Goal: Information Seeking & Learning: Learn about a topic

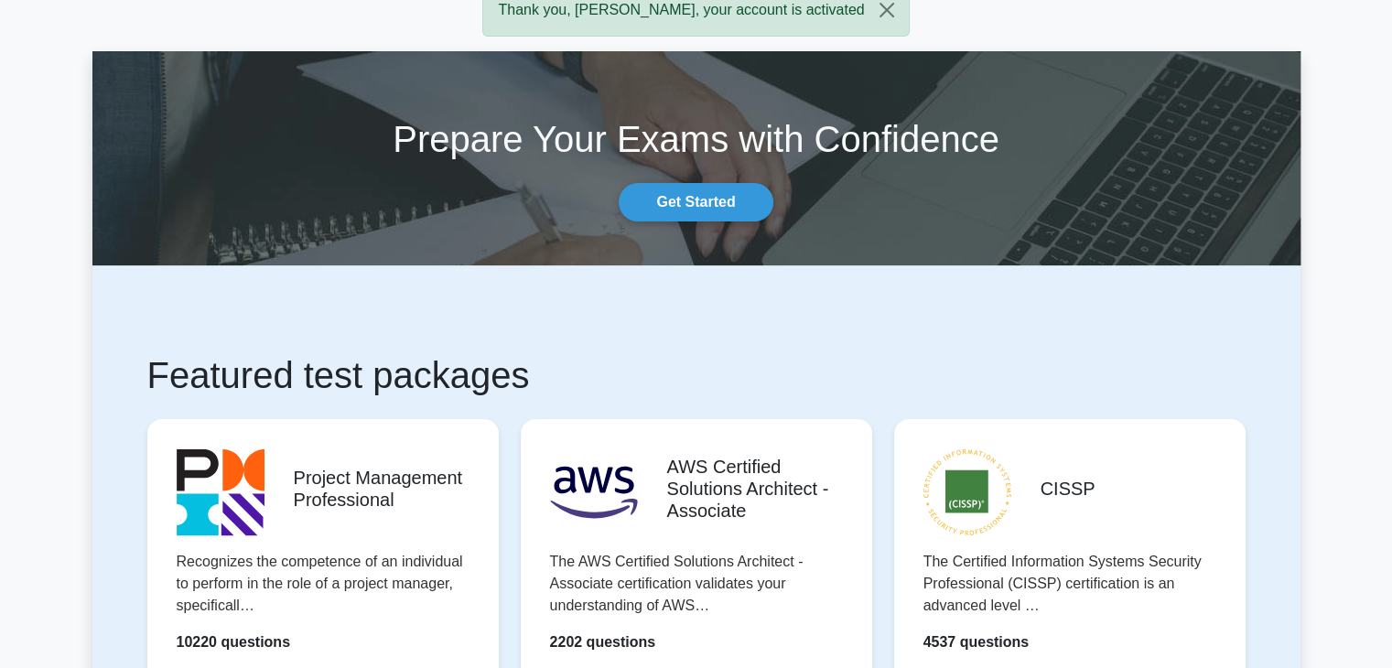
scroll to position [122, 0]
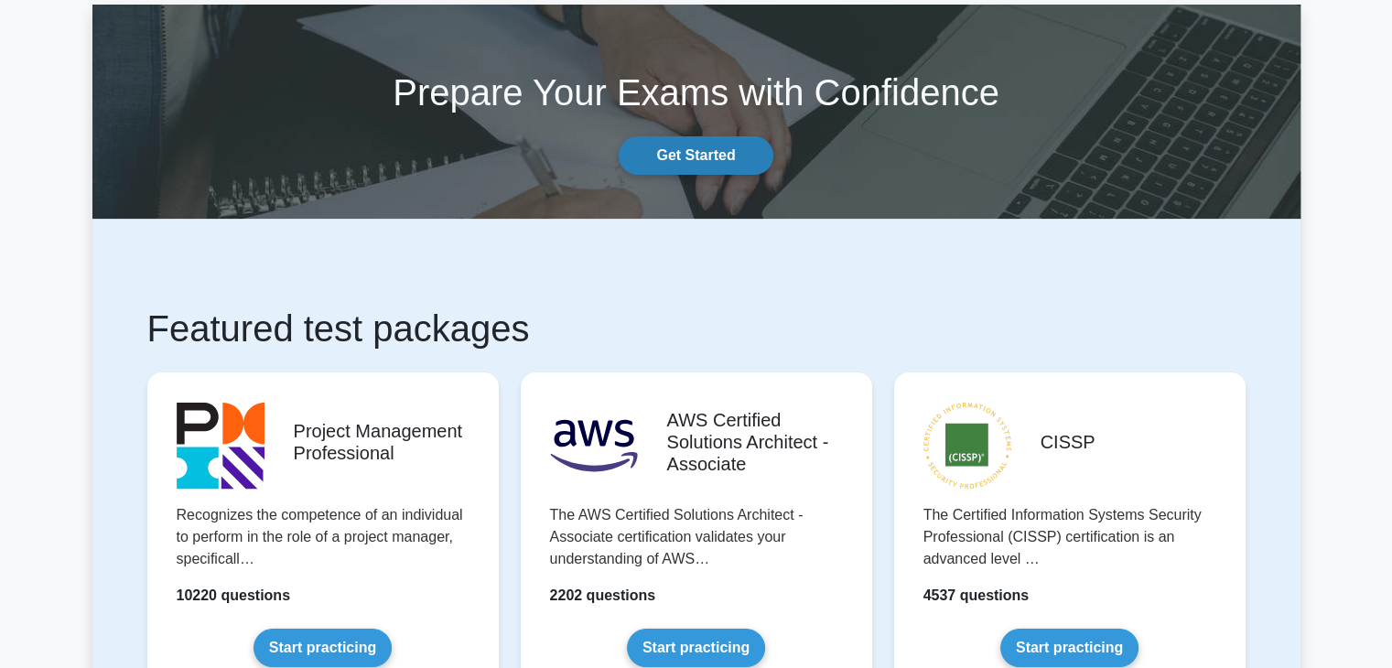
click at [672, 155] on link "Get Started" at bounding box center [696, 155] width 154 height 38
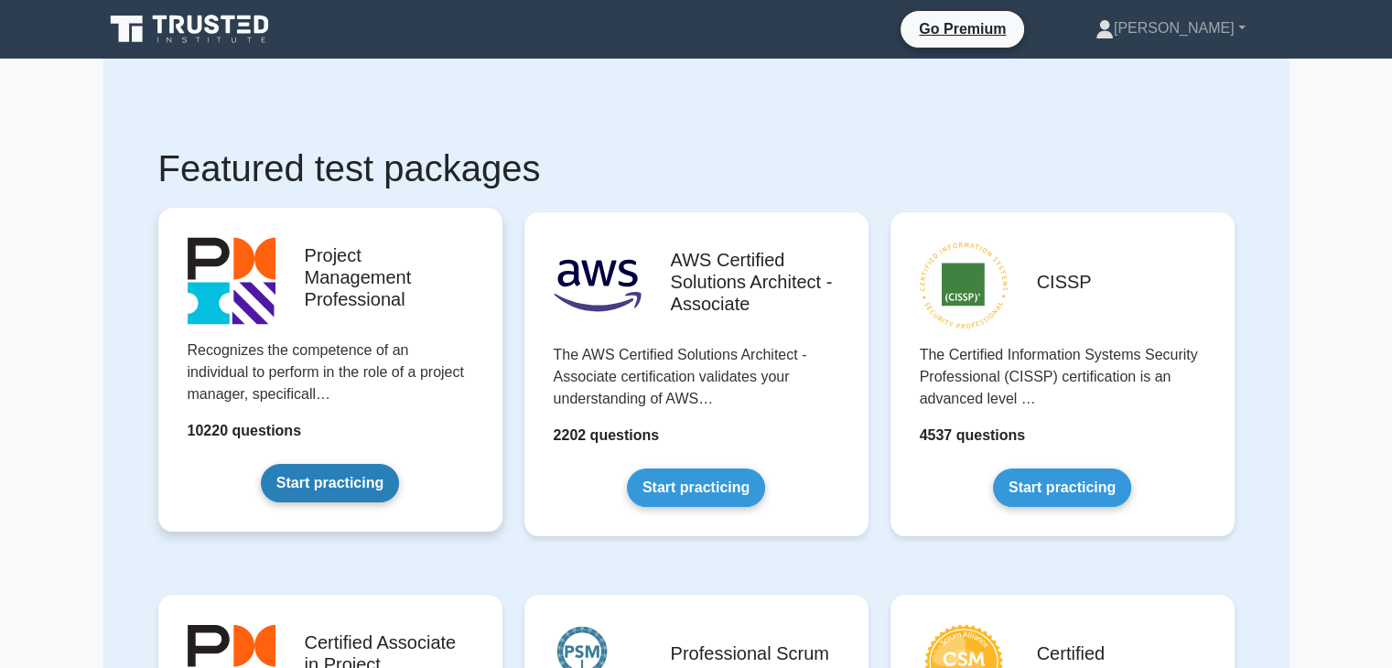
click at [329, 488] on link "Start practicing" at bounding box center [330, 483] width 138 height 38
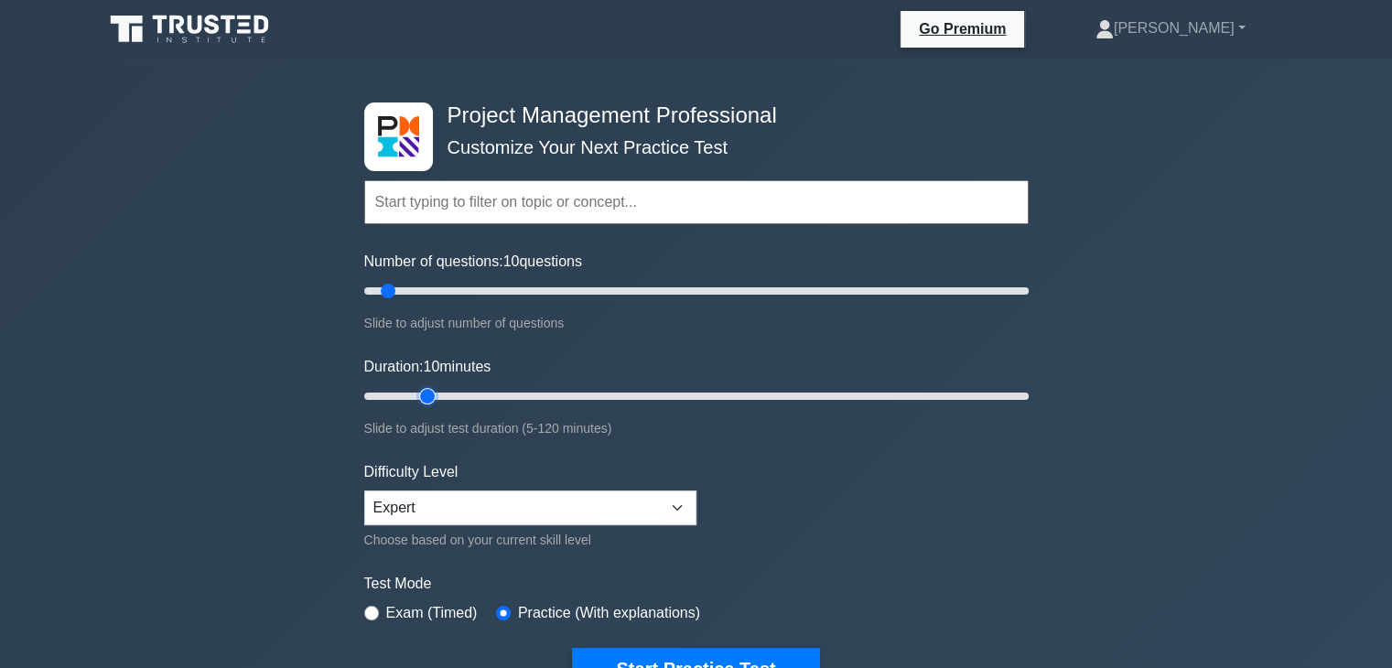
click at [441, 395] on input "Duration: 10 minutes" at bounding box center [696, 396] width 664 height 22
type input "20"
click at [456, 394] on input "Duration: 15 minutes" at bounding box center [696, 396] width 664 height 22
type input "15"
click at [404, 293] on input "Number of questions: 10 questions" at bounding box center [696, 291] width 664 height 22
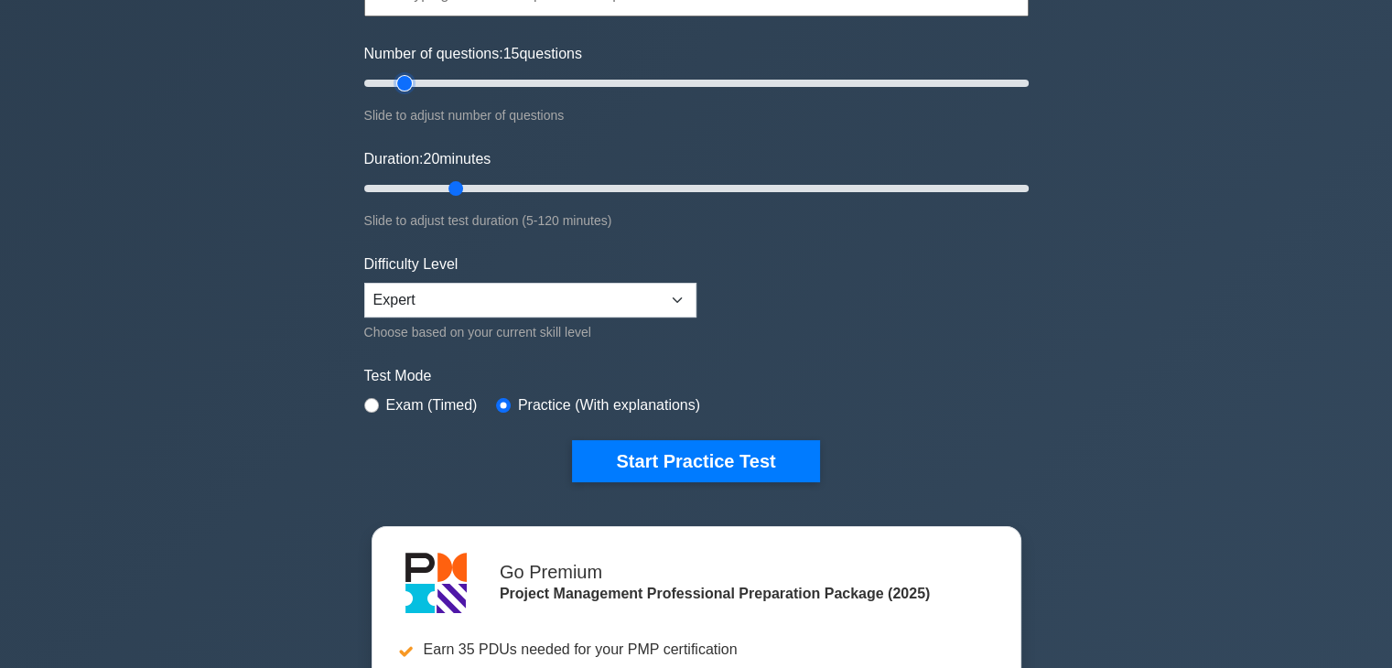
scroll to position [243, 0]
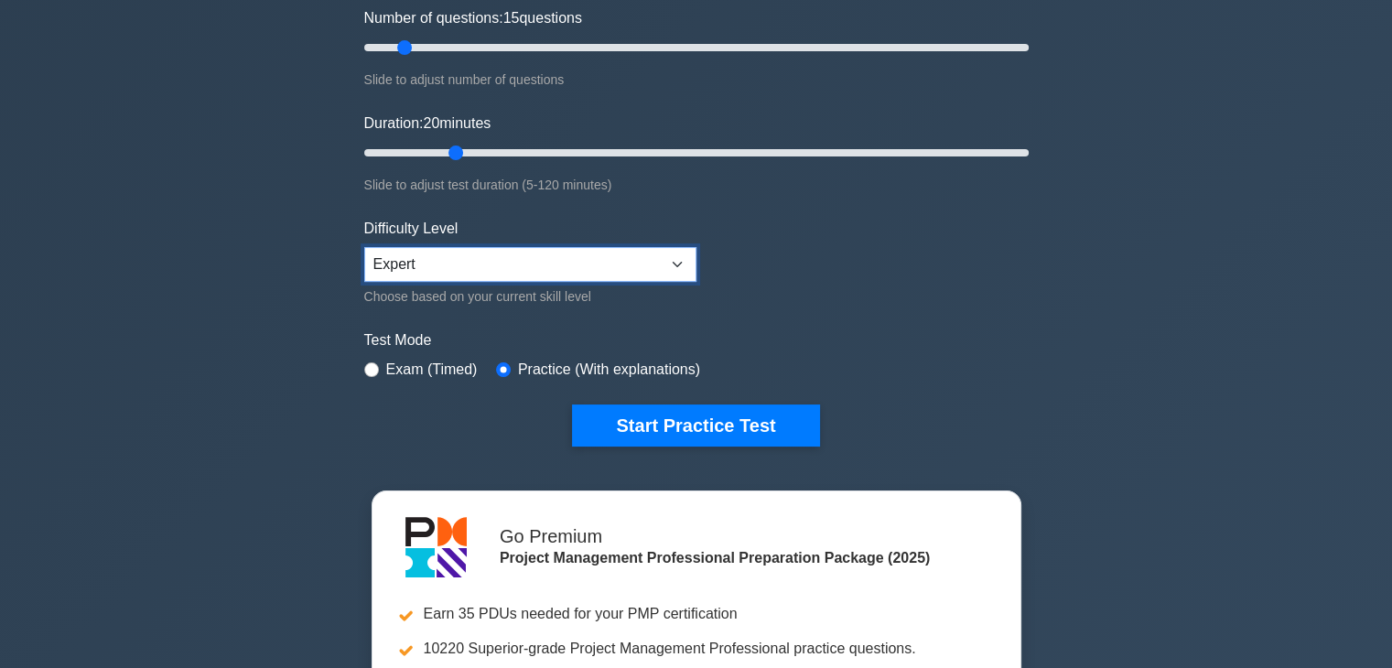
click at [666, 264] on select "Beginner Intermediate Expert" at bounding box center [530, 264] width 332 height 35
select select "intermediate"
click at [364, 247] on select "Beginner Intermediate Expert" at bounding box center [530, 264] width 332 height 35
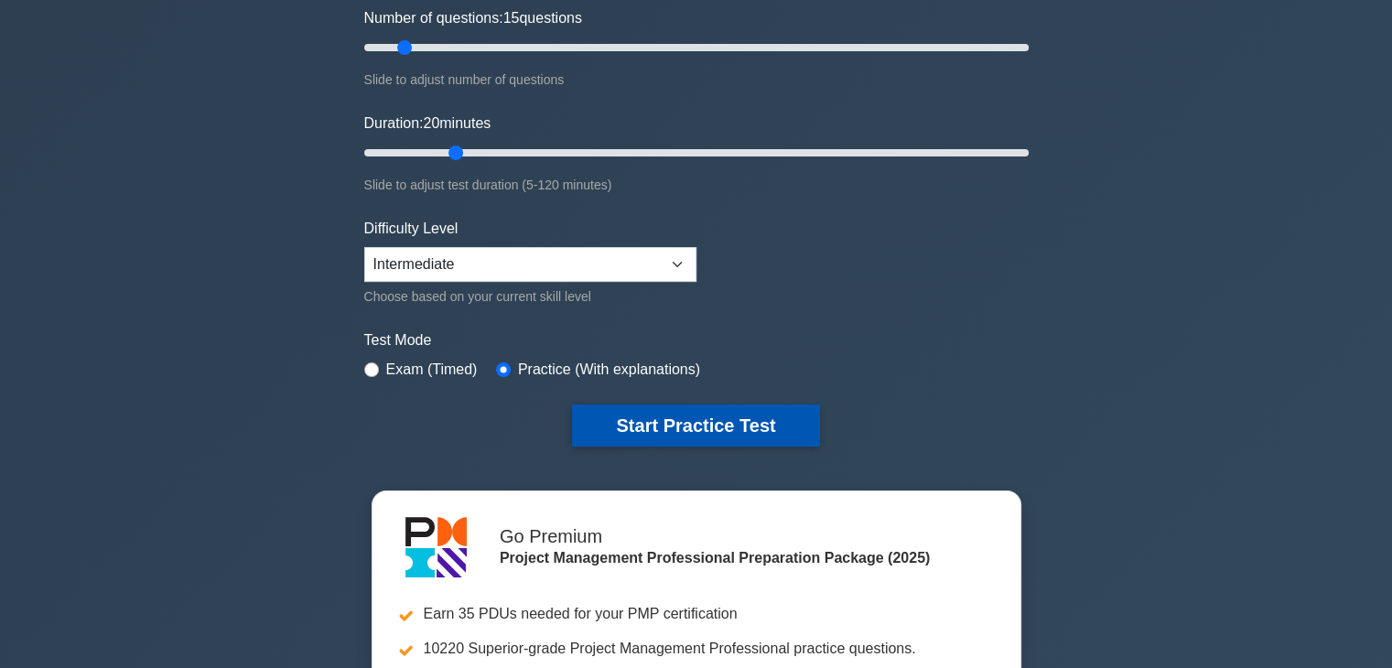
click at [736, 426] on button "Start Practice Test" at bounding box center [695, 425] width 247 height 42
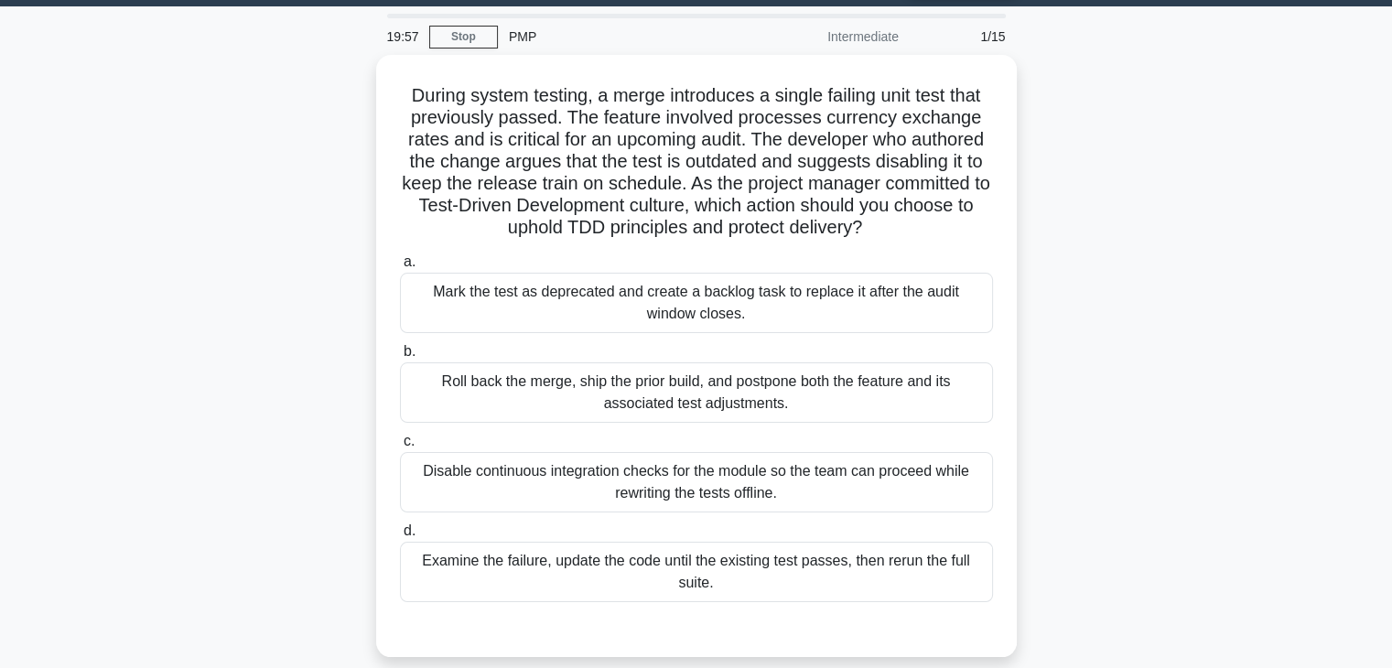
scroll to position [60, 0]
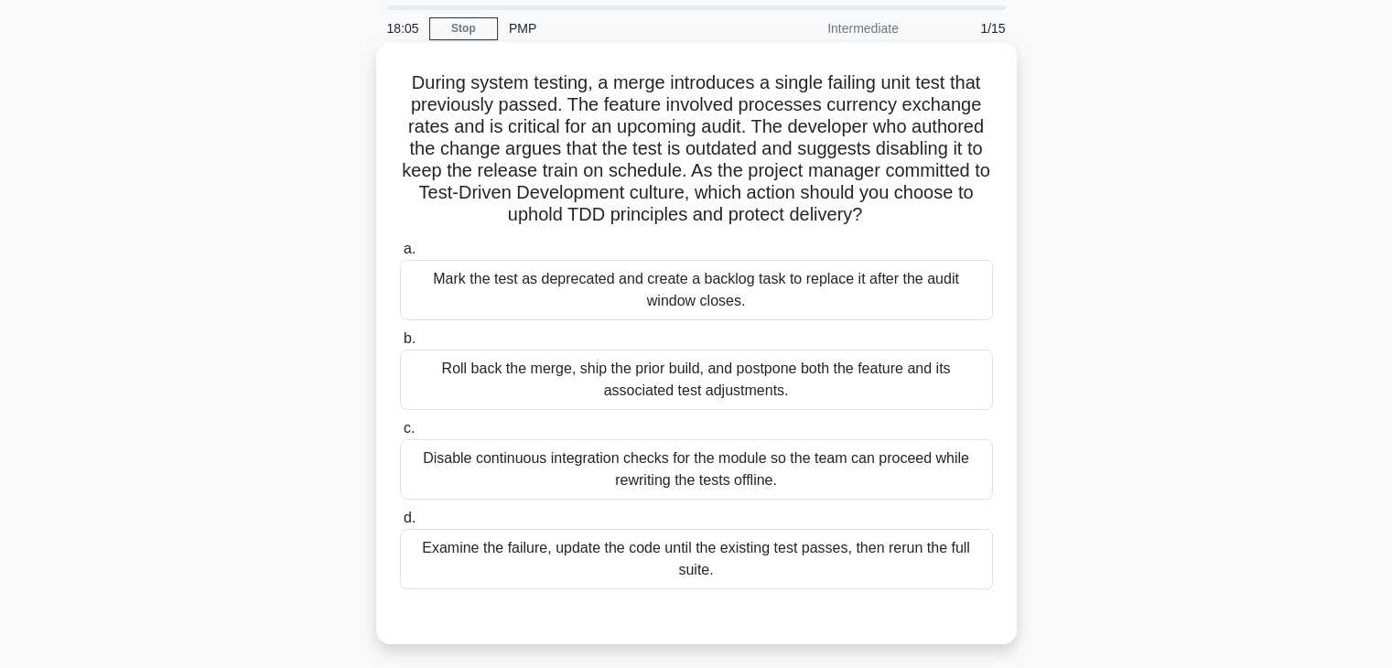
click at [544, 565] on div "Examine the failure, update the code until the existing test passes, then rerun…" at bounding box center [696, 559] width 593 height 60
click at [400, 524] on input "d. Examine the failure, update the code until the existing test passes, then re…" at bounding box center [400, 518] width 0 height 12
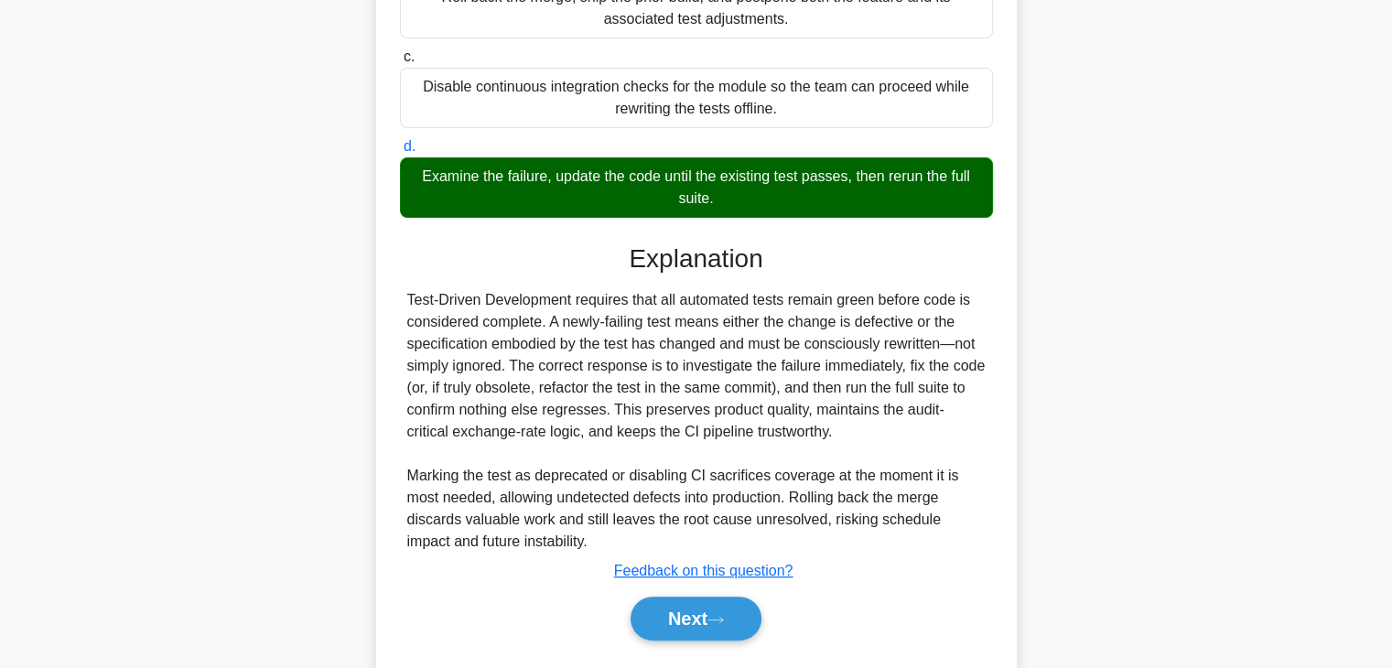
scroll to position [481, 0]
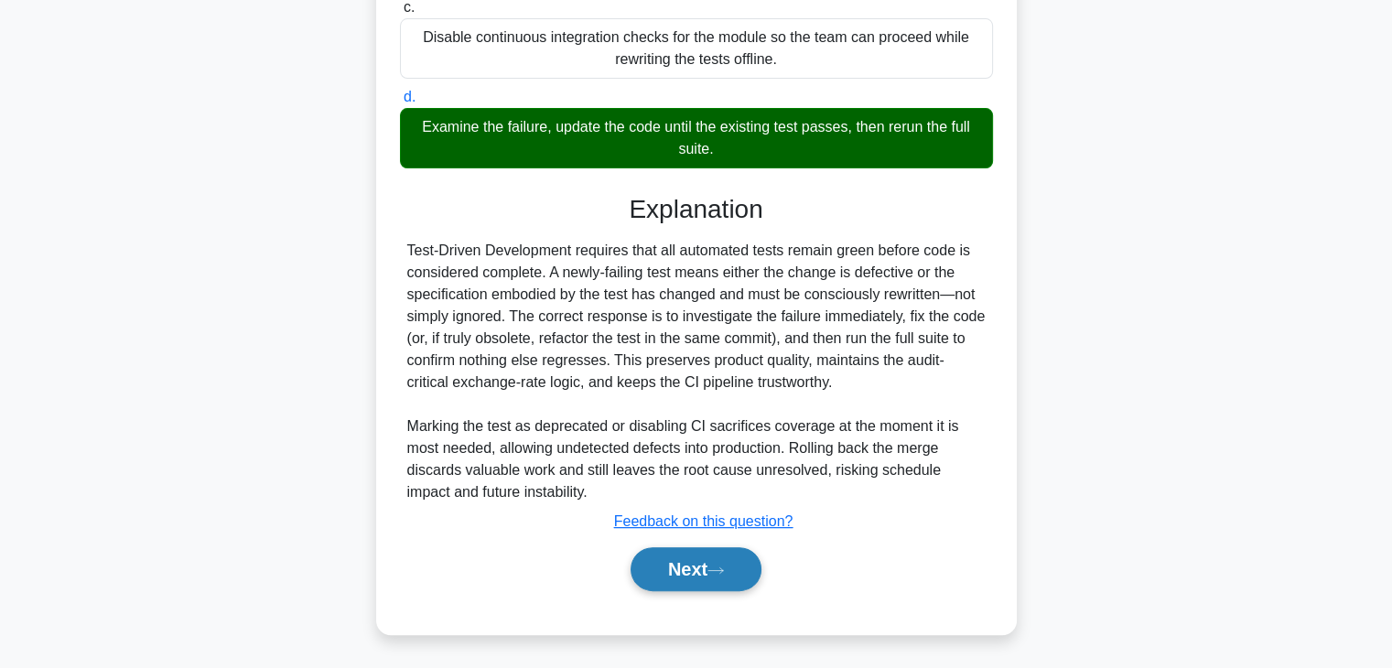
click at [678, 576] on button "Next" at bounding box center [695, 569] width 131 height 44
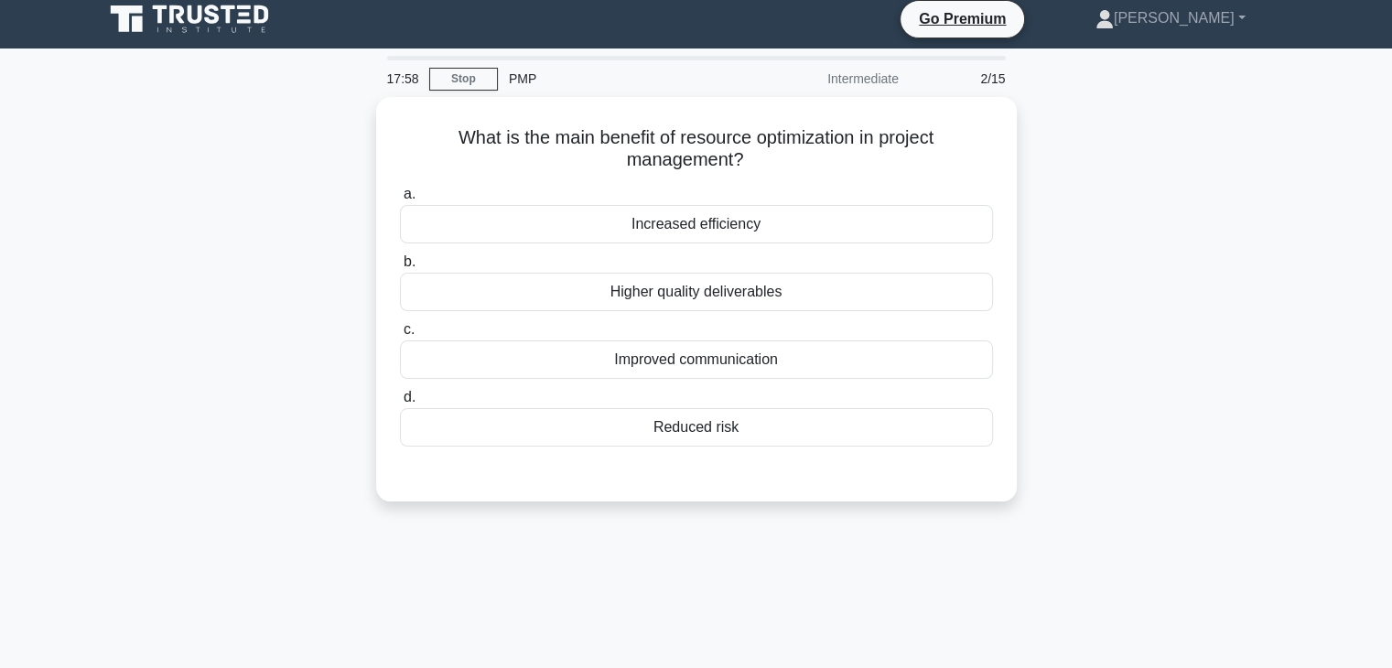
scroll to position [0, 0]
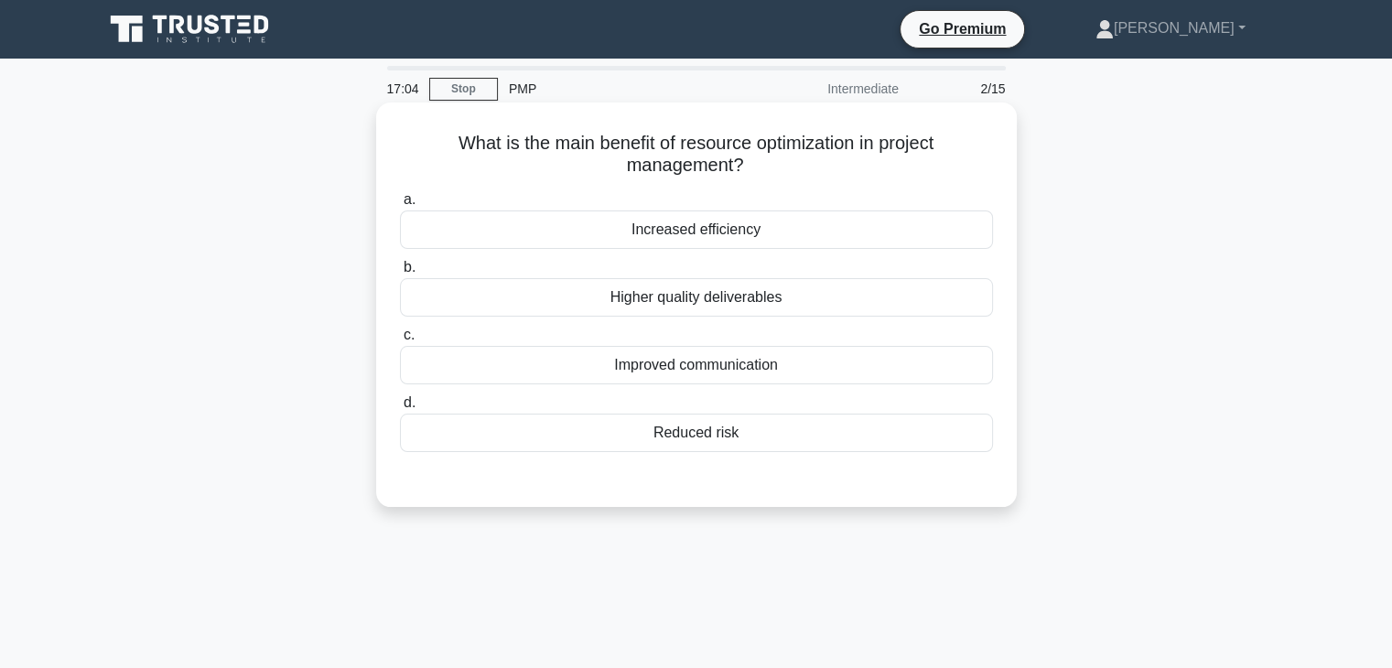
click at [867, 228] on div "Increased efficiency" at bounding box center [696, 229] width 593 height 38
click at [400, 206] on input "a. Increased efficiency" at bounding box center [400, 200] width 0 height 12
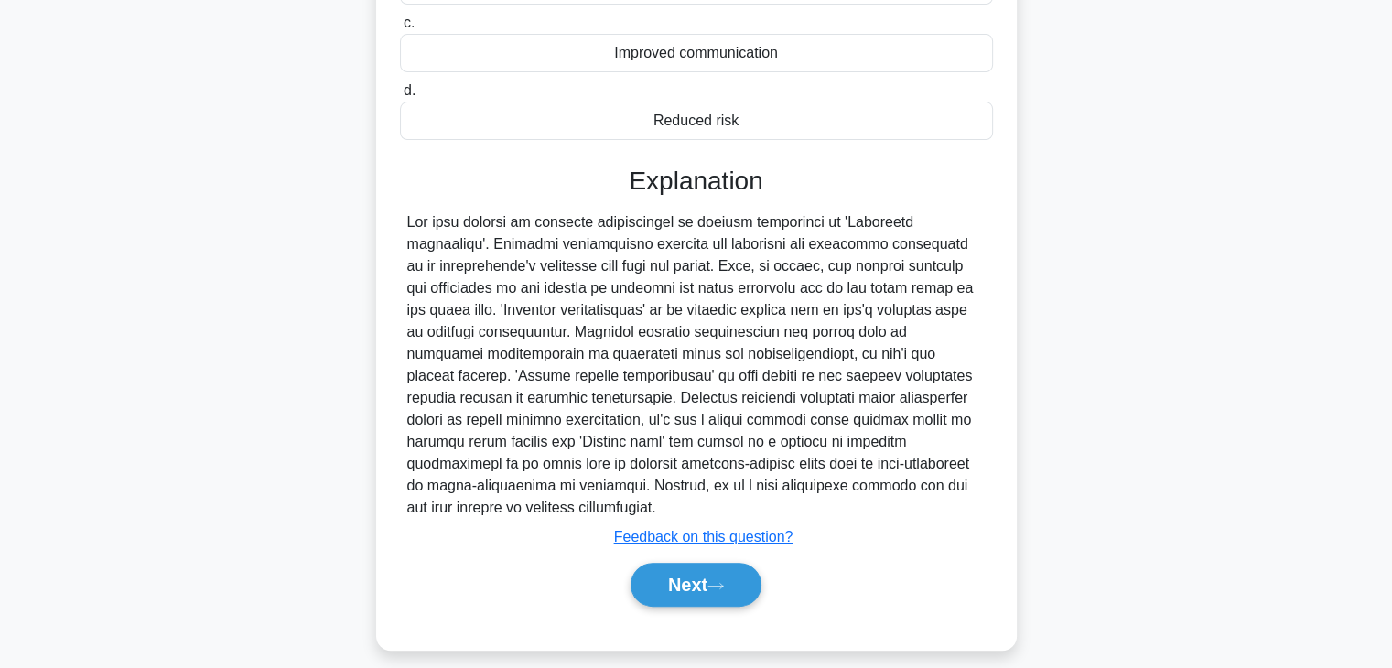
scroll to position [328, 0]
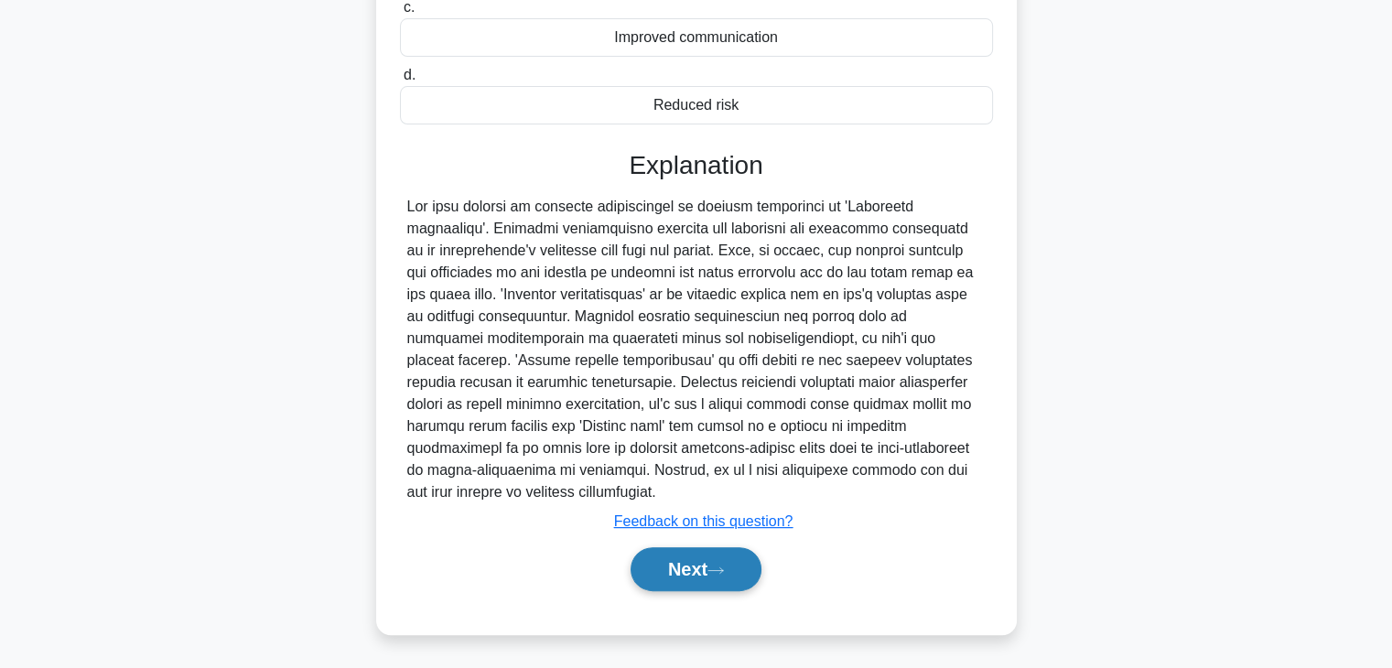
click at [706, 566] on button "Next" at bounding box center [695, 569] width 131 height 44
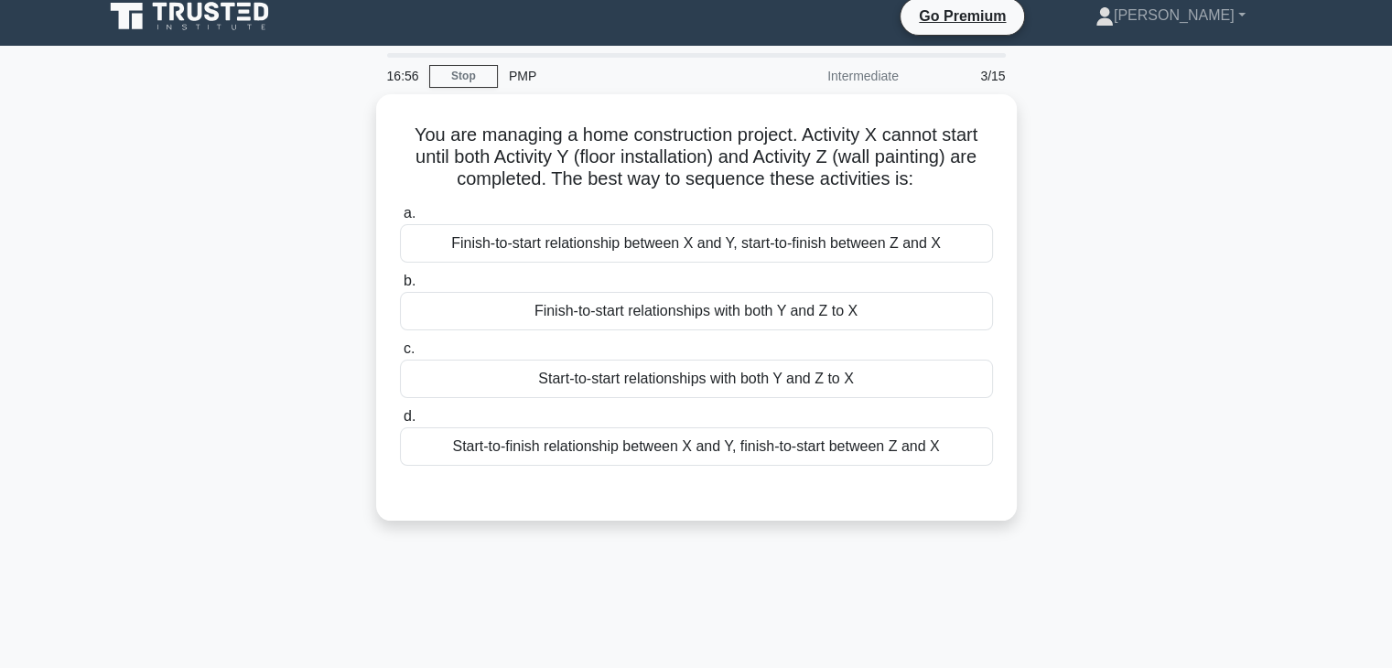
scroll to position [0, 0]
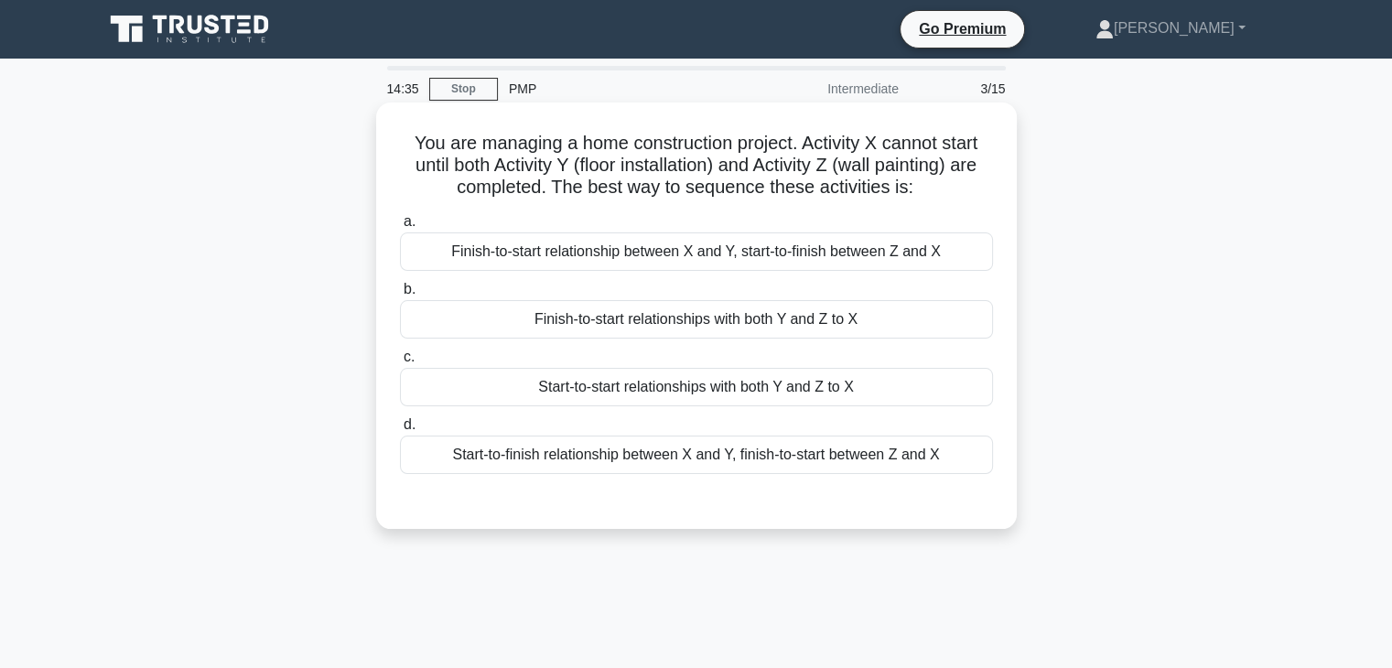
click at [498, 321] on div "Finish-to-start relationships with both Y and Z to X" at bounding box center [696, 319] width 593 height 38
click at [400, 296] on input "b. Finish-to-start relationships with both Y and Z to X" at bounding box center [400, 290] width 0 height 12
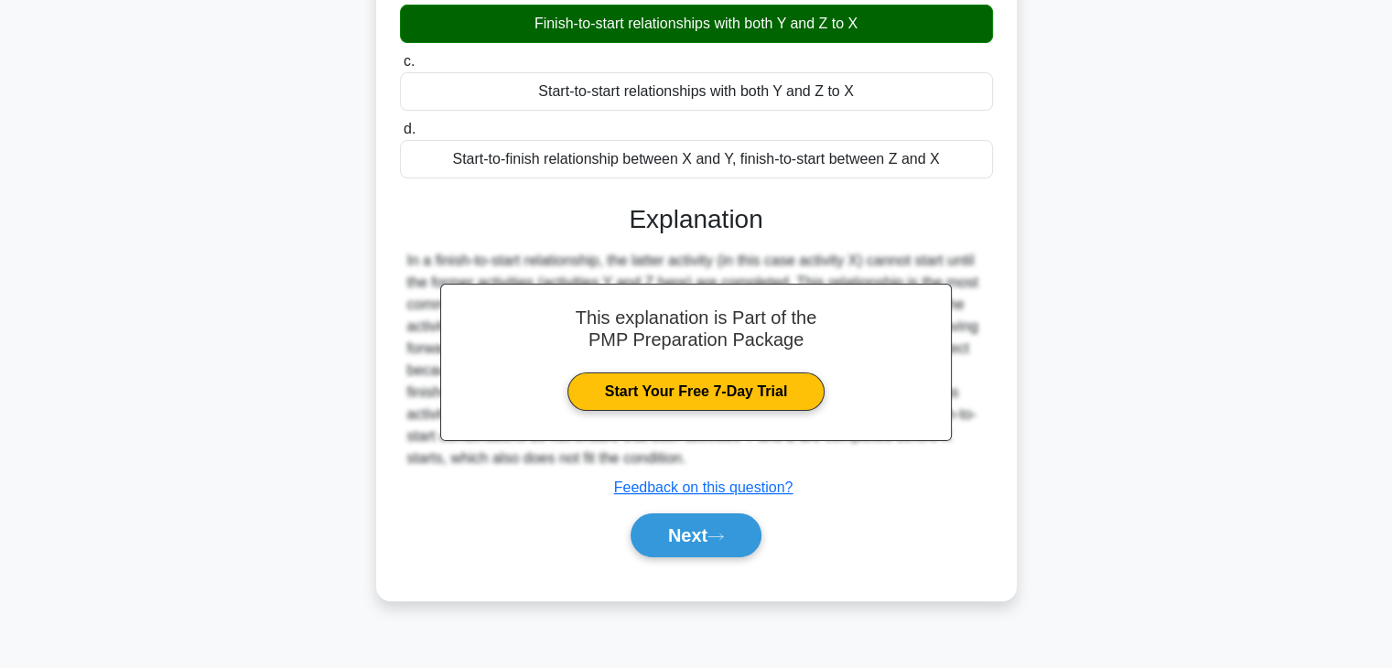
scroll to position [321, 0]
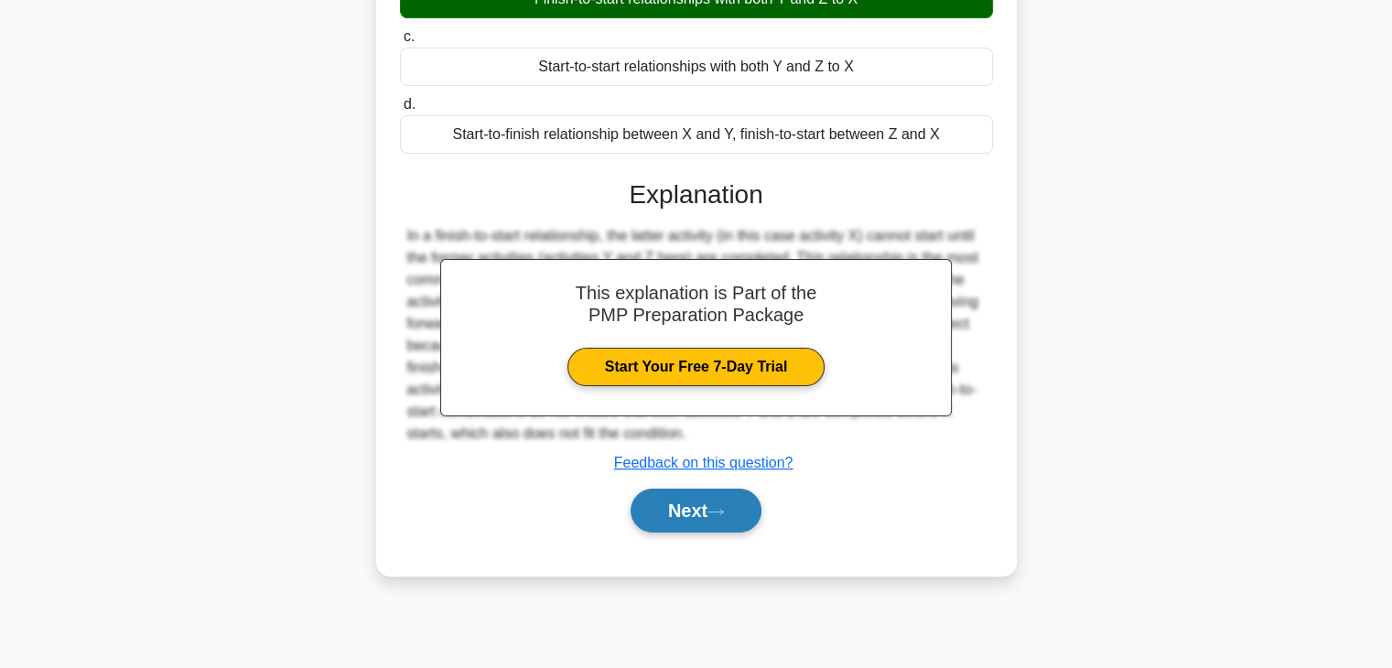
click at [652, 506] on button "Next" at bounding box center [695, 511] width 131 height 44
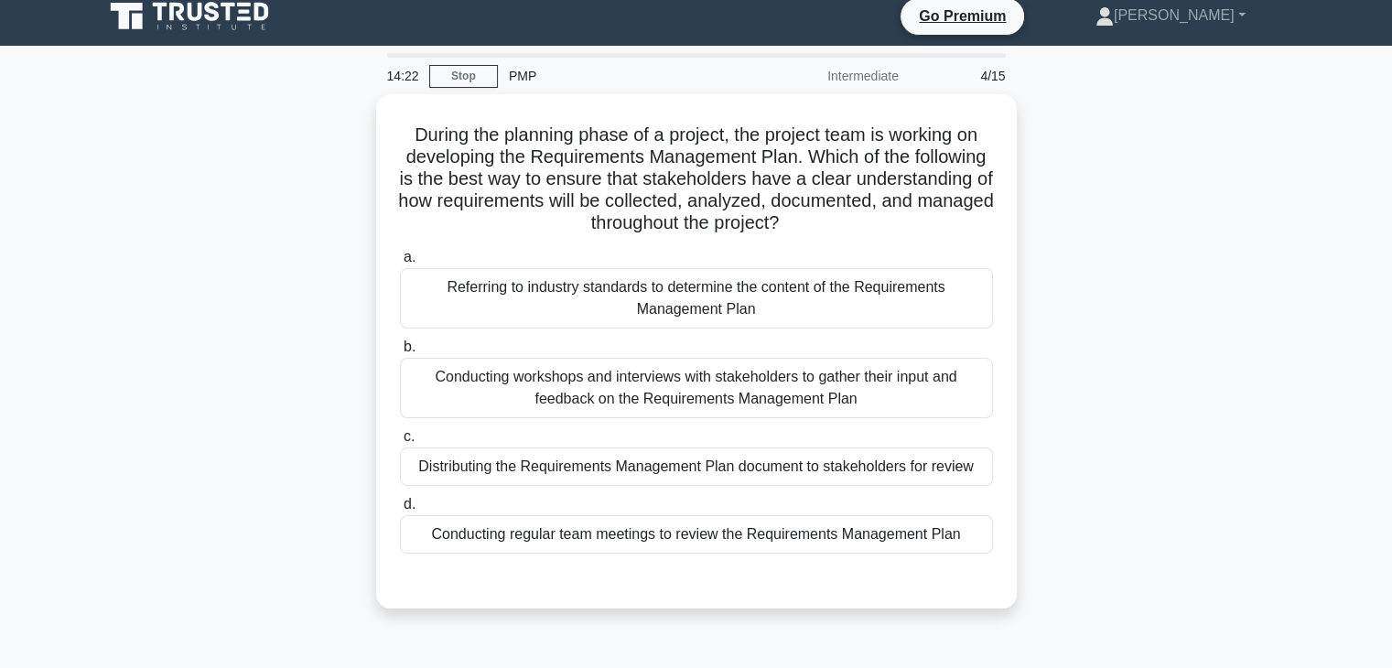
scroll to position [30, 0]
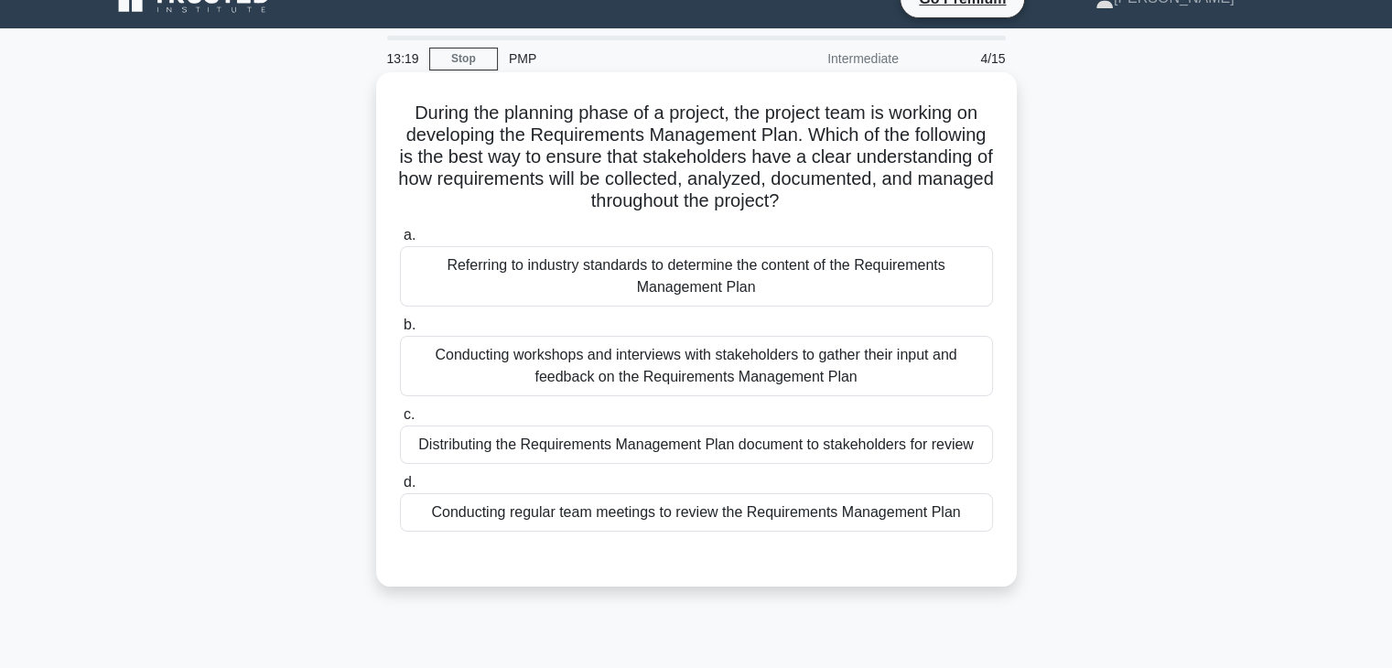
click at [585, 359] on div "Conducting workshops and interviews with stakeholders to gather their input and…" at bounding box center [696, 366] width 593 height 60
click at [400, 331] on input "b. Conducting workshops and interviews with stakeholders to gather their input …" at bounding box center [400, 325] width 0 height 12
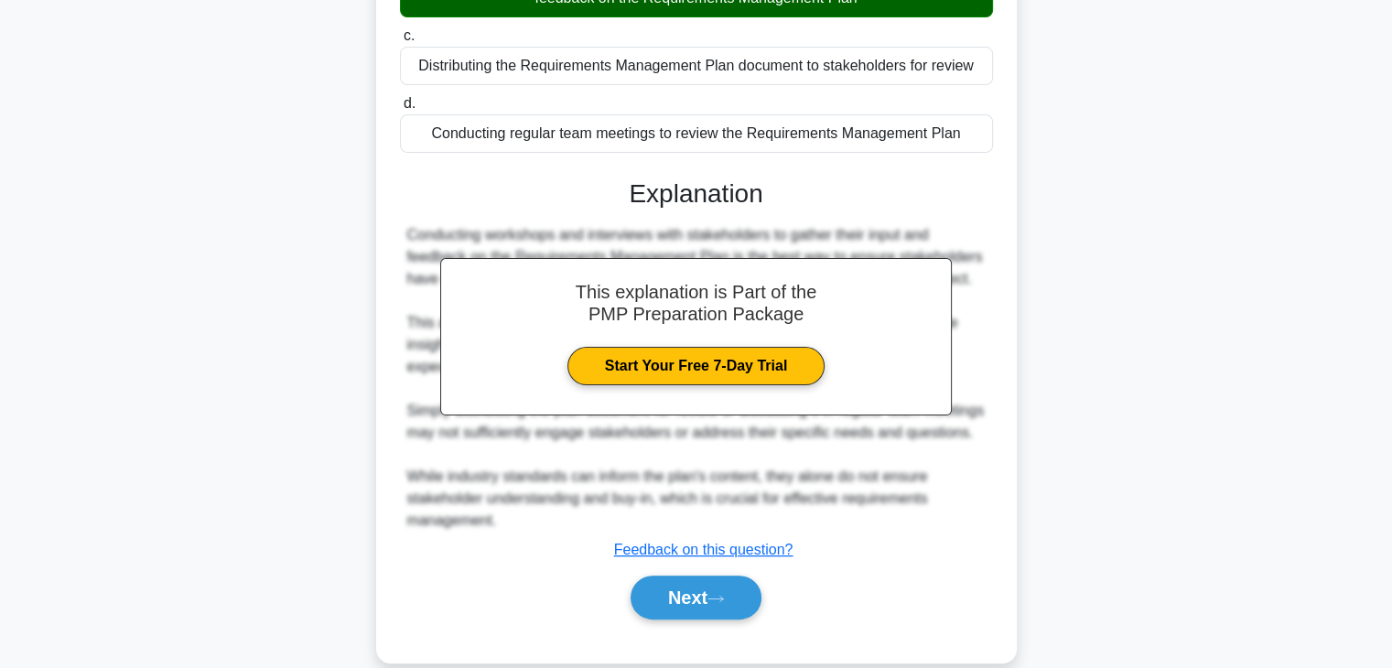
scroll to position [459, 0]
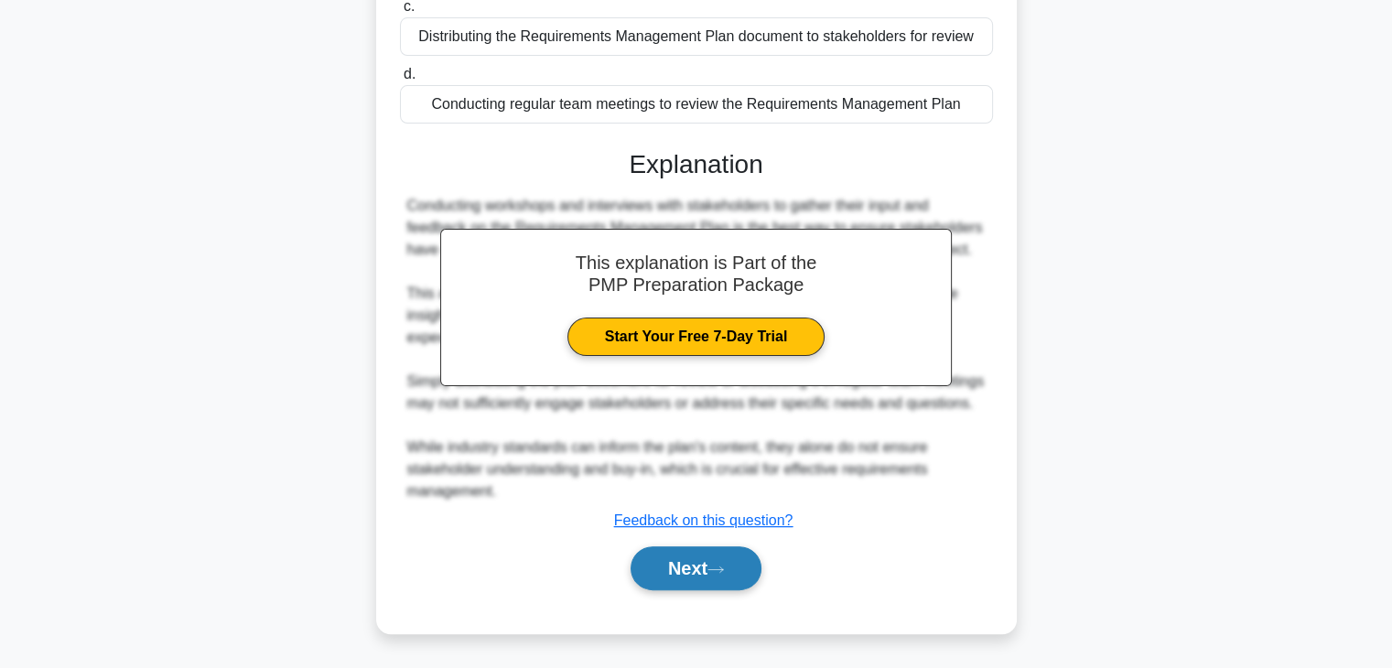
click at [737, 577] on button "Next" at bounding box center [695, 568] width 131 height 44
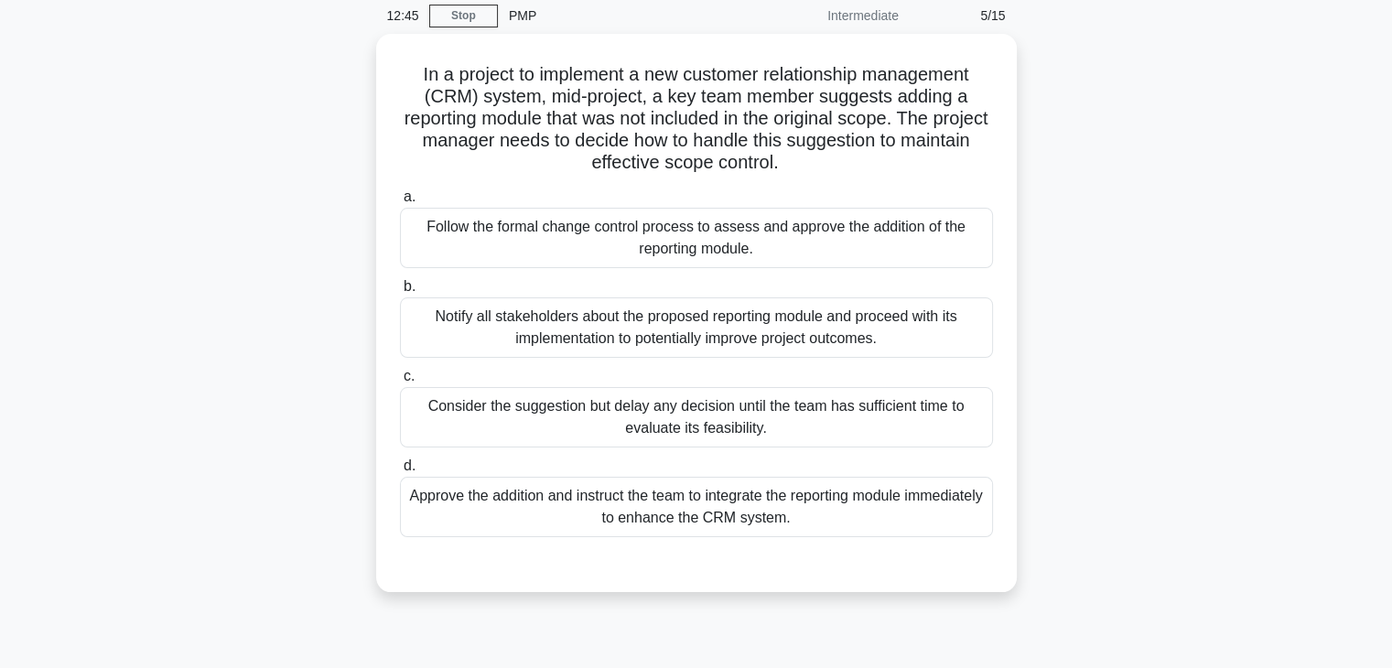
scroll to position [92, 0]
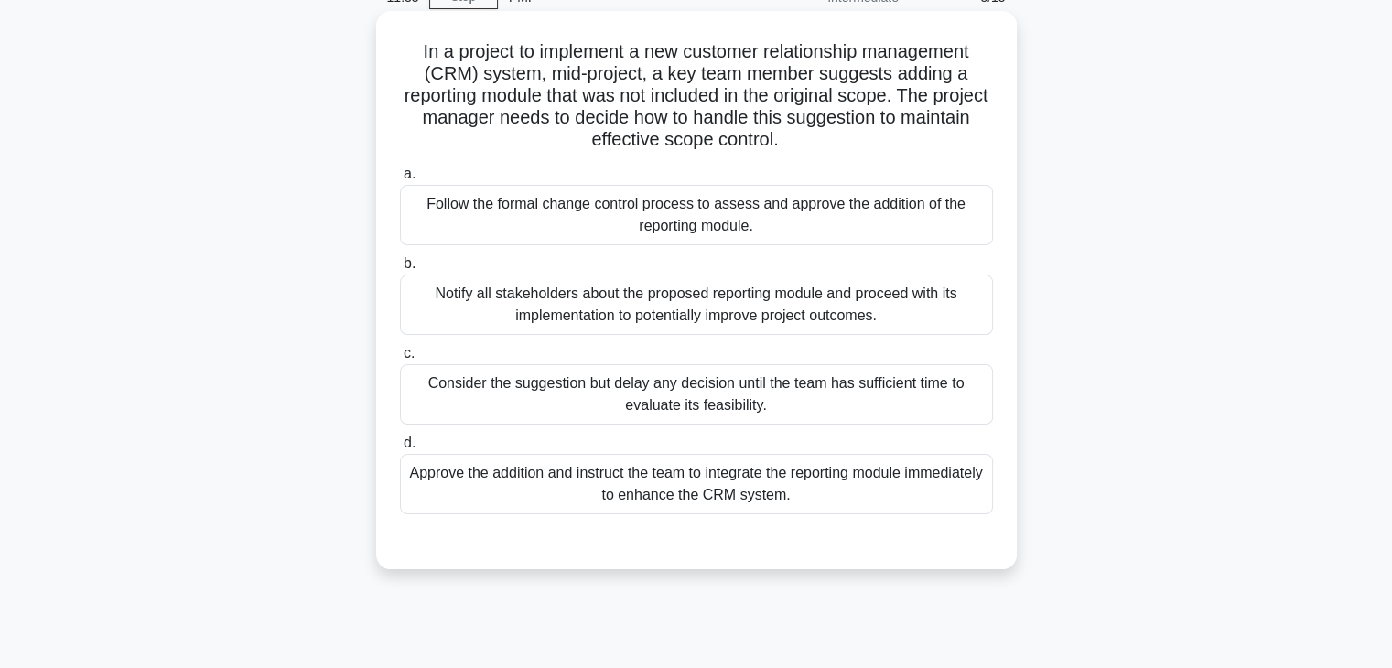
click at [878, 395] on div "Consider the suggestion but delay any decision until the team has sufficient ti…" at bounding box center [696, 394] width 593 height 60
click at [400, 360] on input "c. Consider the suggestion but delay any decision until the team has sufficient…" at bounding box center [400, 354] width 0 height 12
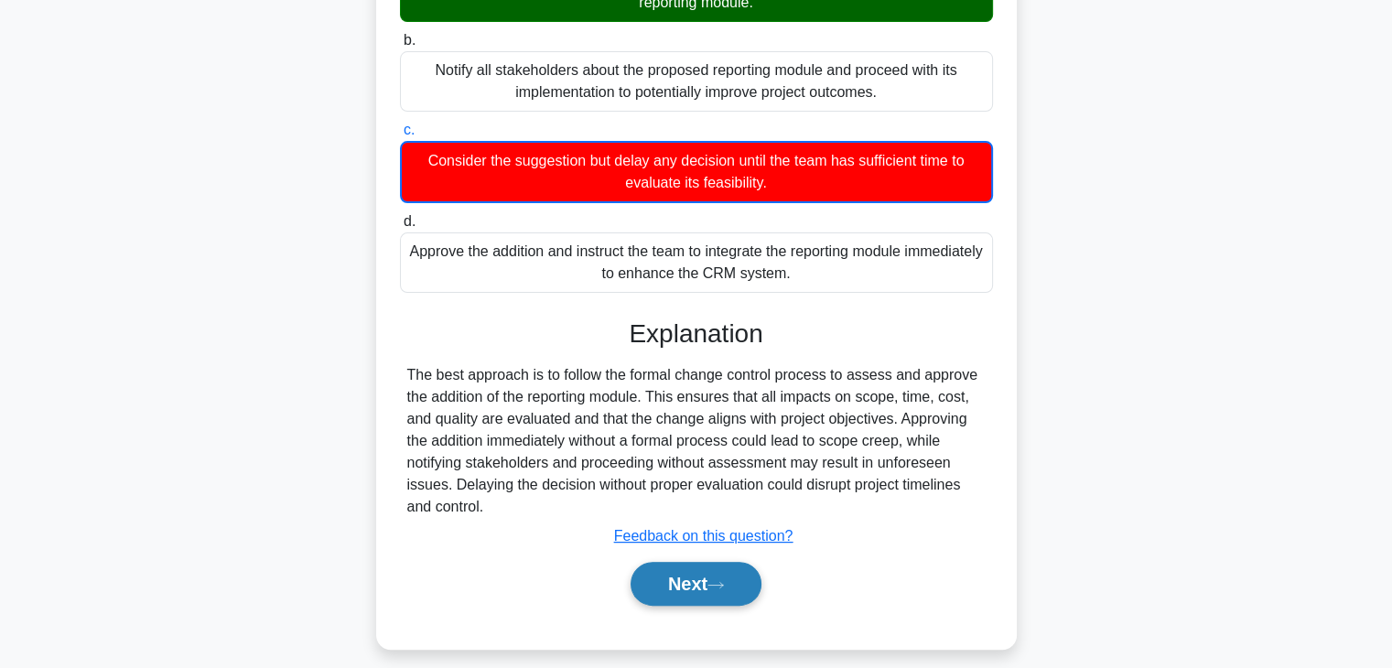
scroll to position [329, 0]
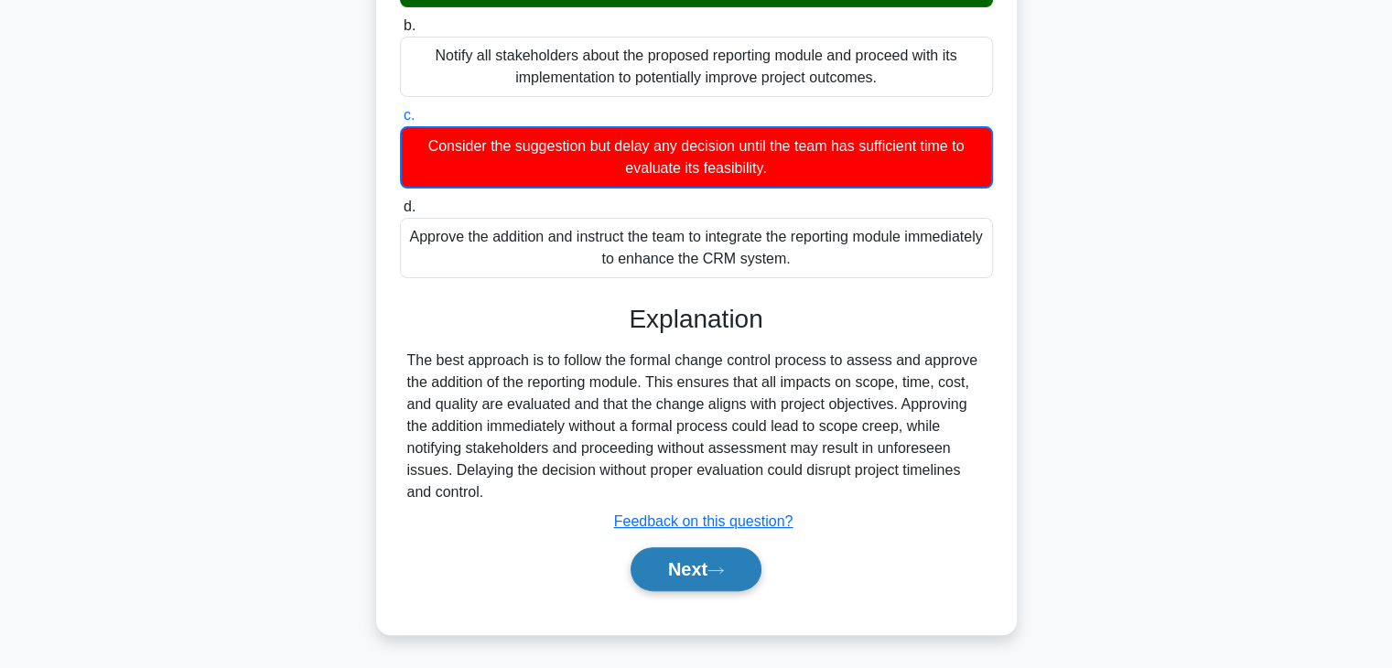
click at [724, 566] on icon at bounding box center [715, 571] width 16 height 10
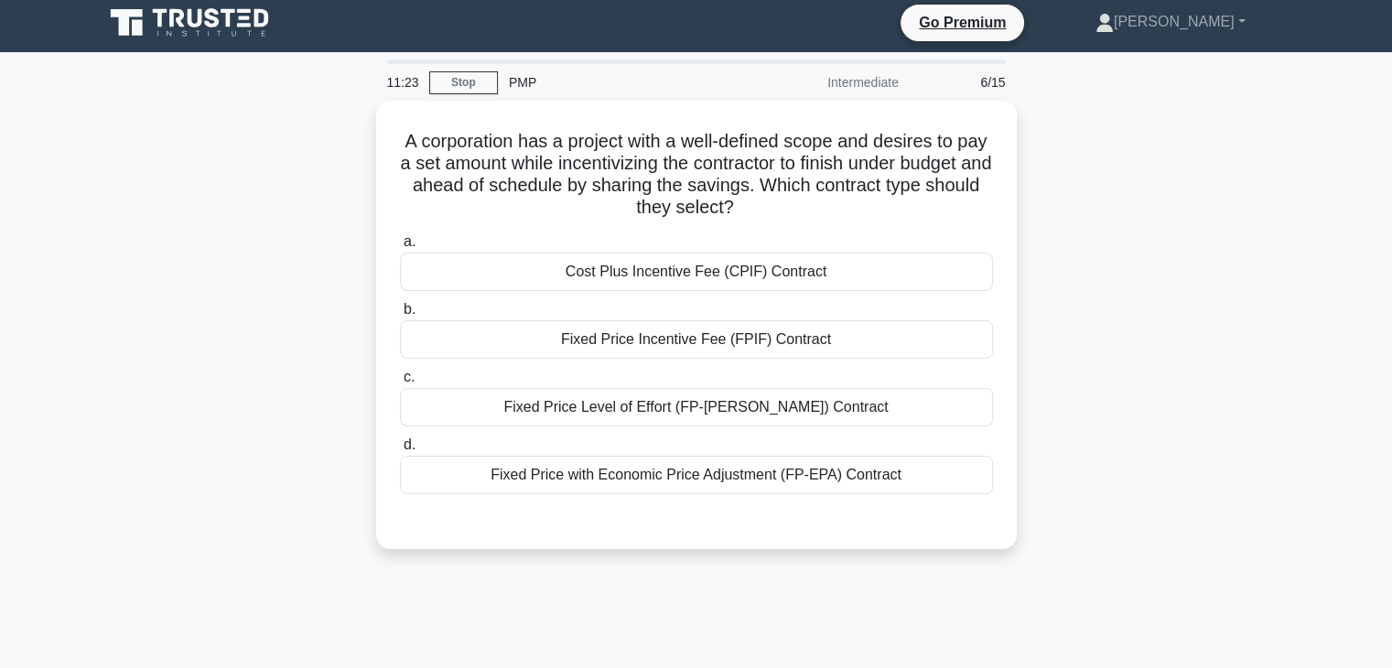
scroll to position [0, 0]
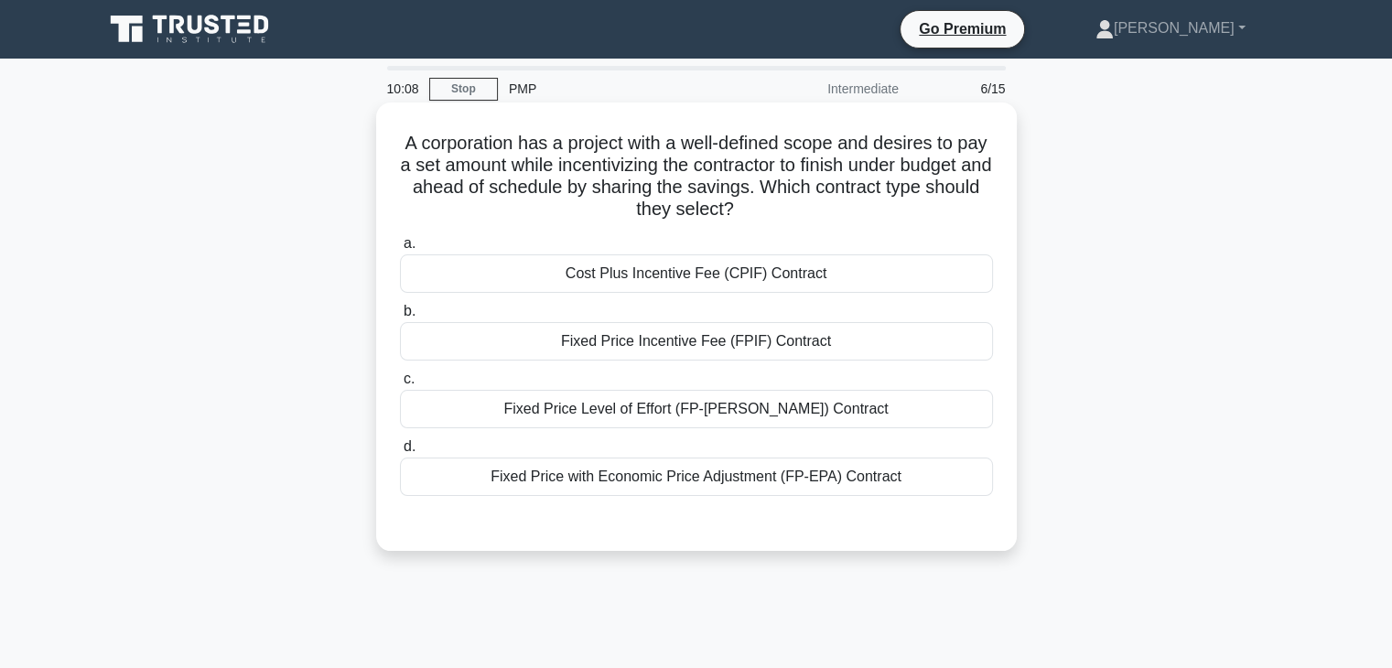
click at [673, 277] on div "Cost Plus Incentive Fee (CPIF) Contract" at bounding box center [696, 273] width 593 height 38
click at [400, 250] on input "a. Cost Plus Incentive Fee (CPIF) Contract" at bounding box center [400, 244] width 0 height 12
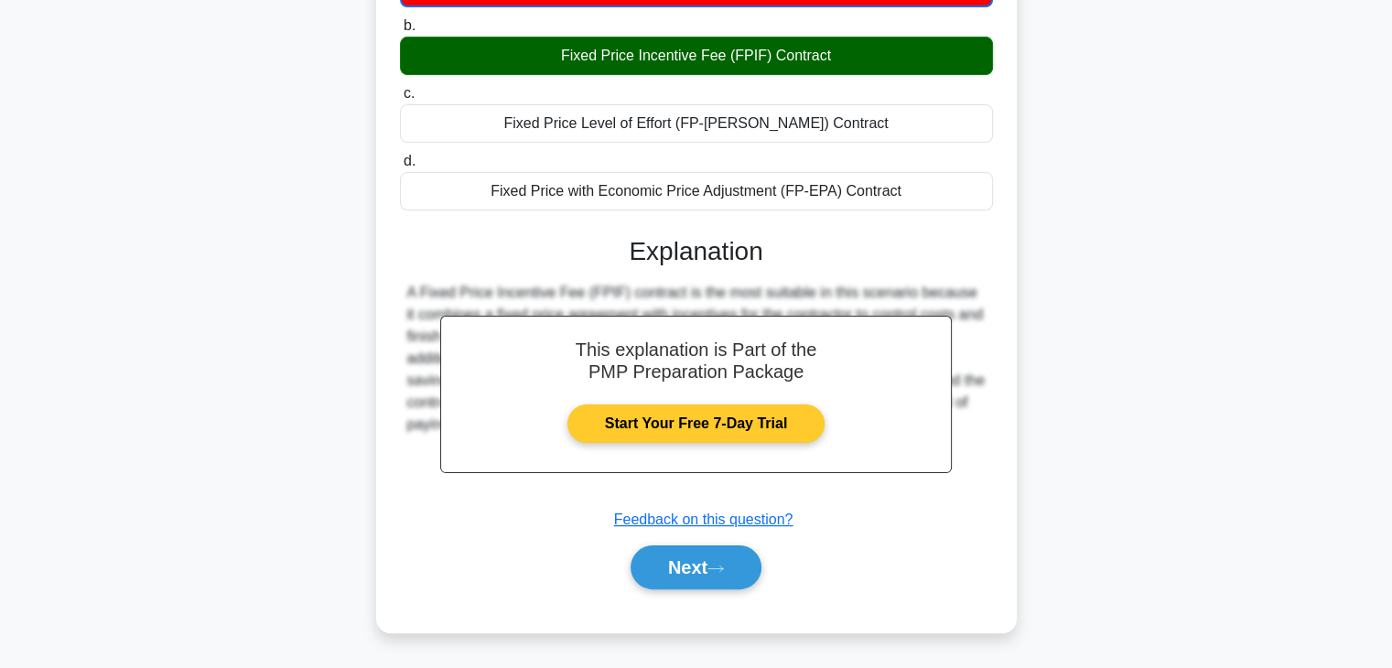
scroll to position [321, 0]
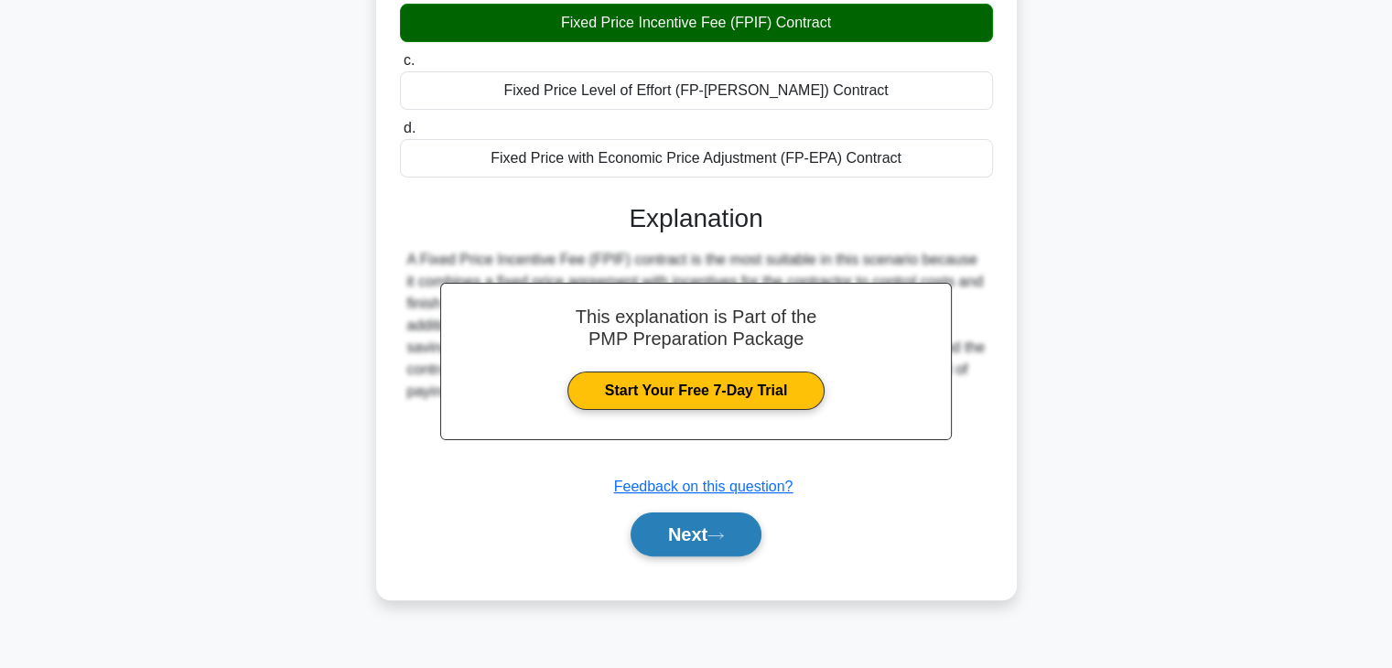
click at [692, 532] on button "Next" at bounding box center [695, 534] width 131 height 44
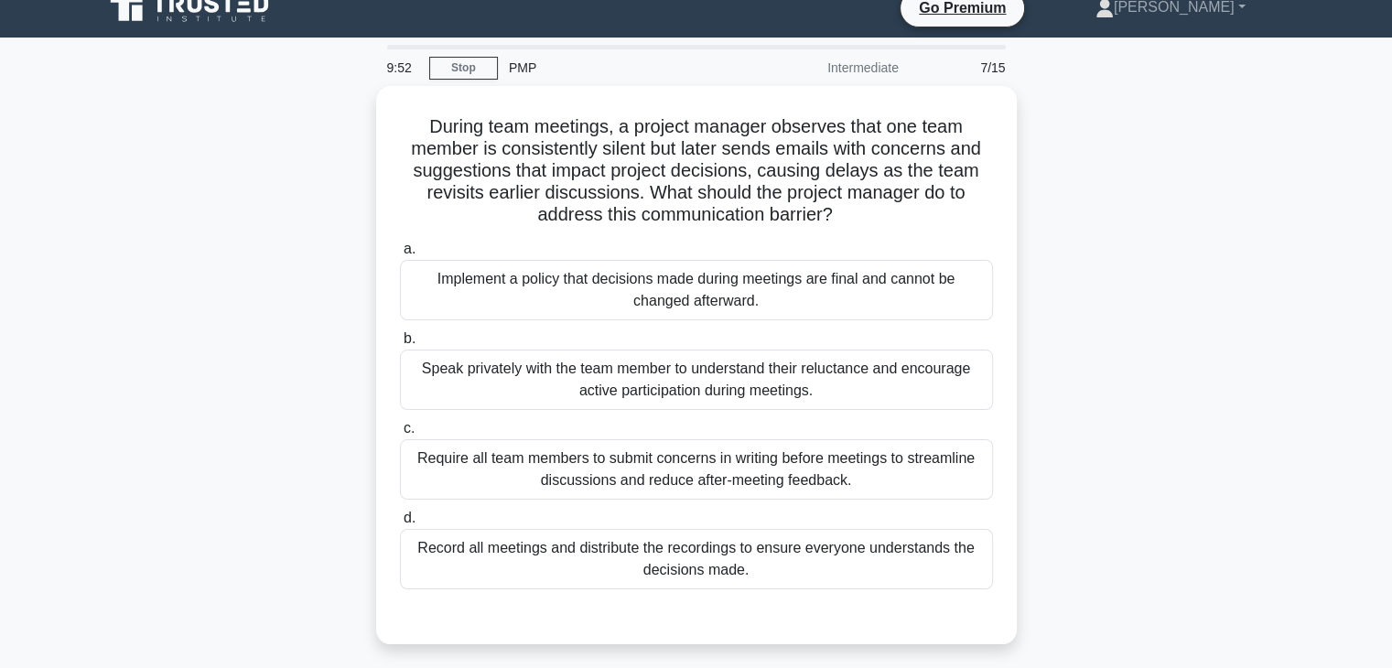
scroll to position [92, 0]
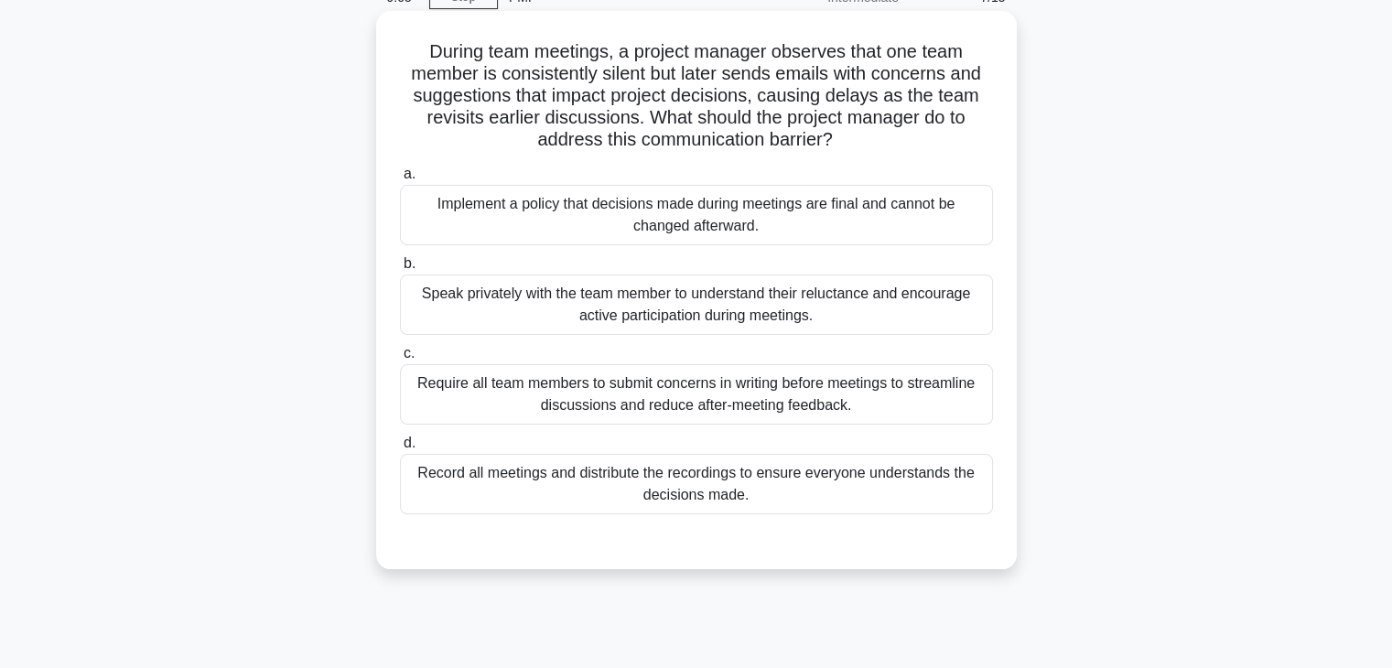
click at [572, 297] on div "Speak privately with the team member to understand their reluctance and encoura…" at bounding box center [696, 305] width 593 height 60
click at [400, 270] on input "b. Speak privately with the team member to understand their reluctance and enco…" at bounding box center [400, 264] width 0 height 12
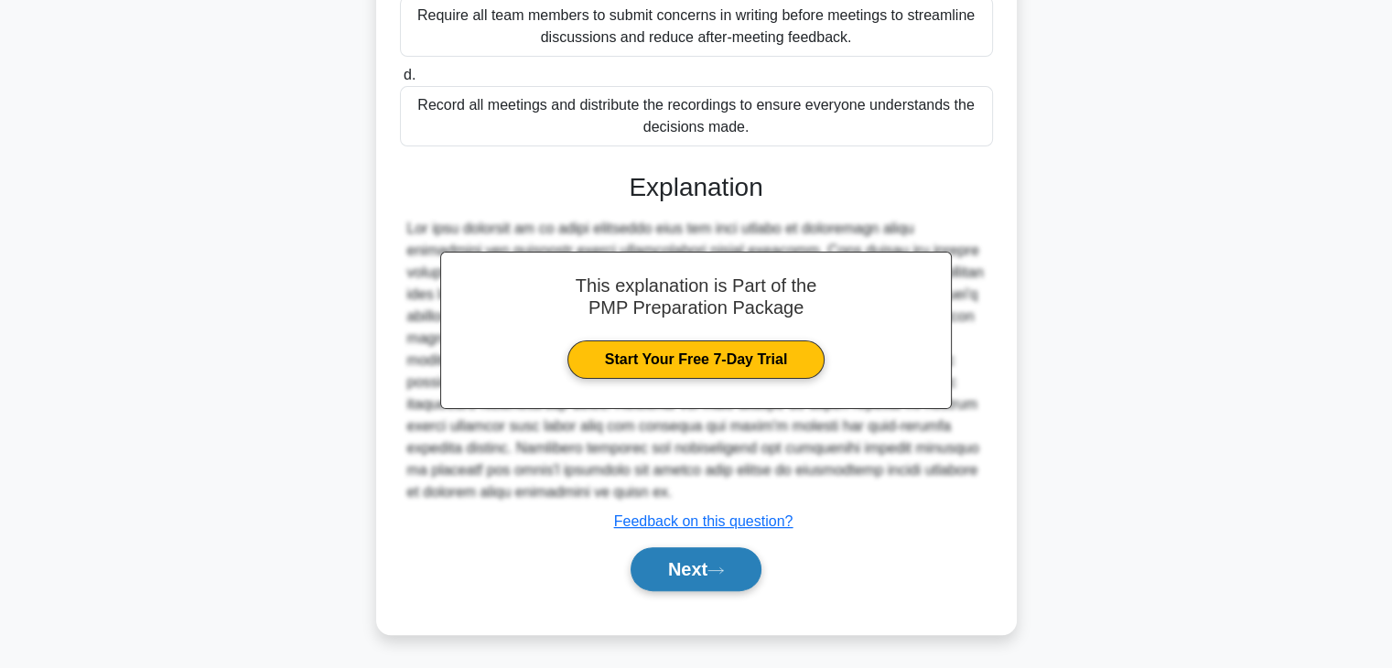
click at [669, 572] on button "Next" at bounding box center [695, 569] width 131 height 44
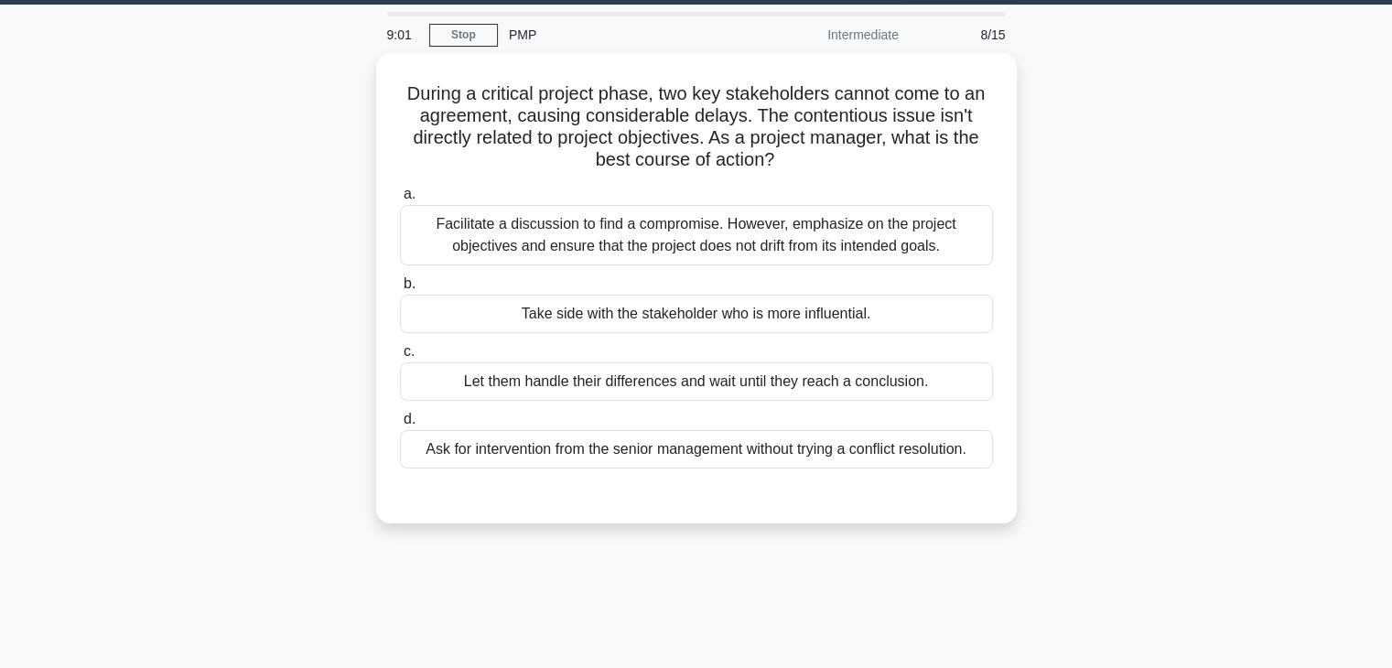
scroll to position [0, 0]
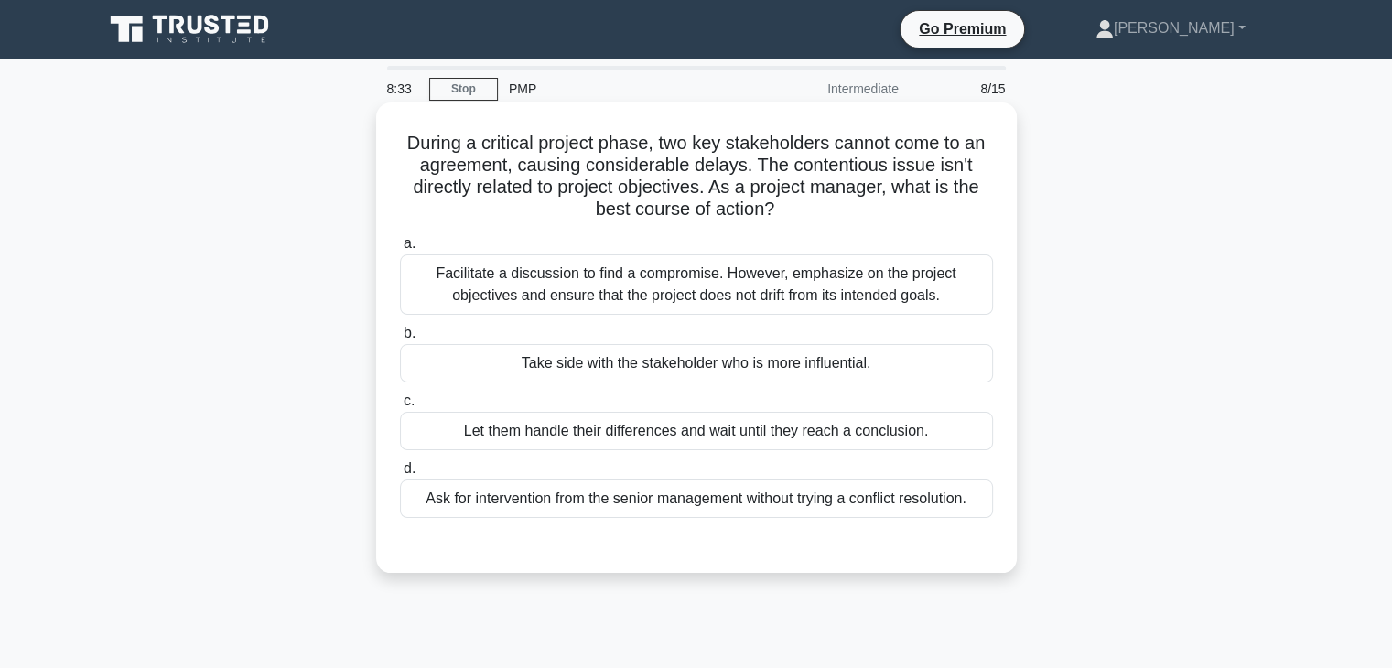
click at [546, 276] on div "Facilitate a discussion to find a compromise. However, emphasize on the project…" at bounding box center [696, 284] width 593 height 60
click at [400, 250] on input "a. Facilitate a discussion to find a compromise. However, emphasize on the proj…" at bounding box center [400, 244] width 0 height 12
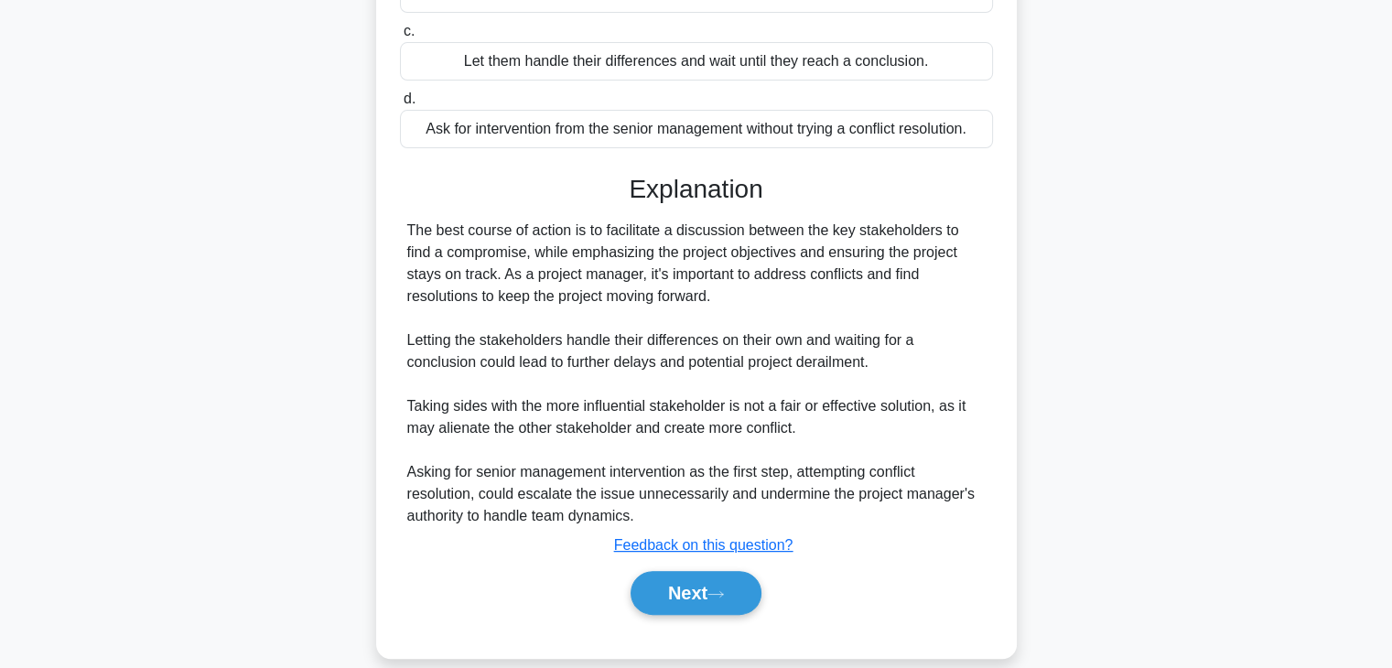
scroll to position [393, 0]
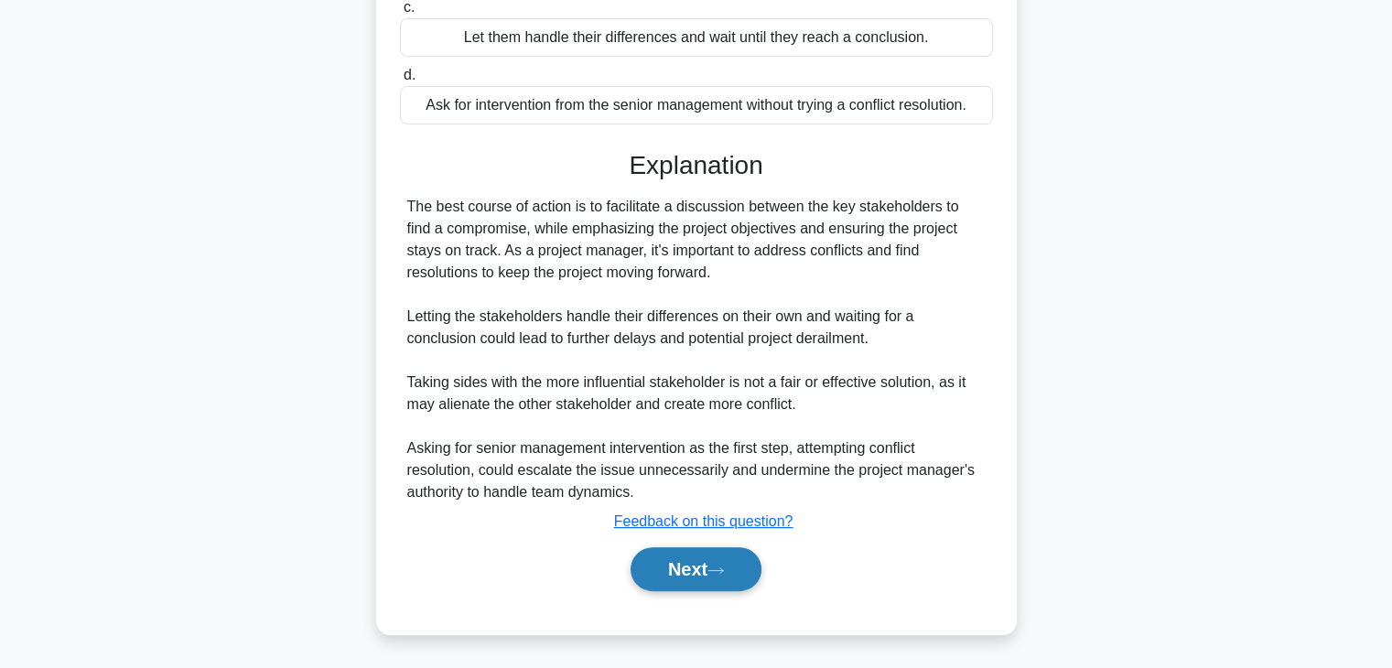
click at [677, 568] on button "Next" at bounding box center [695, 569] width 131 height 44
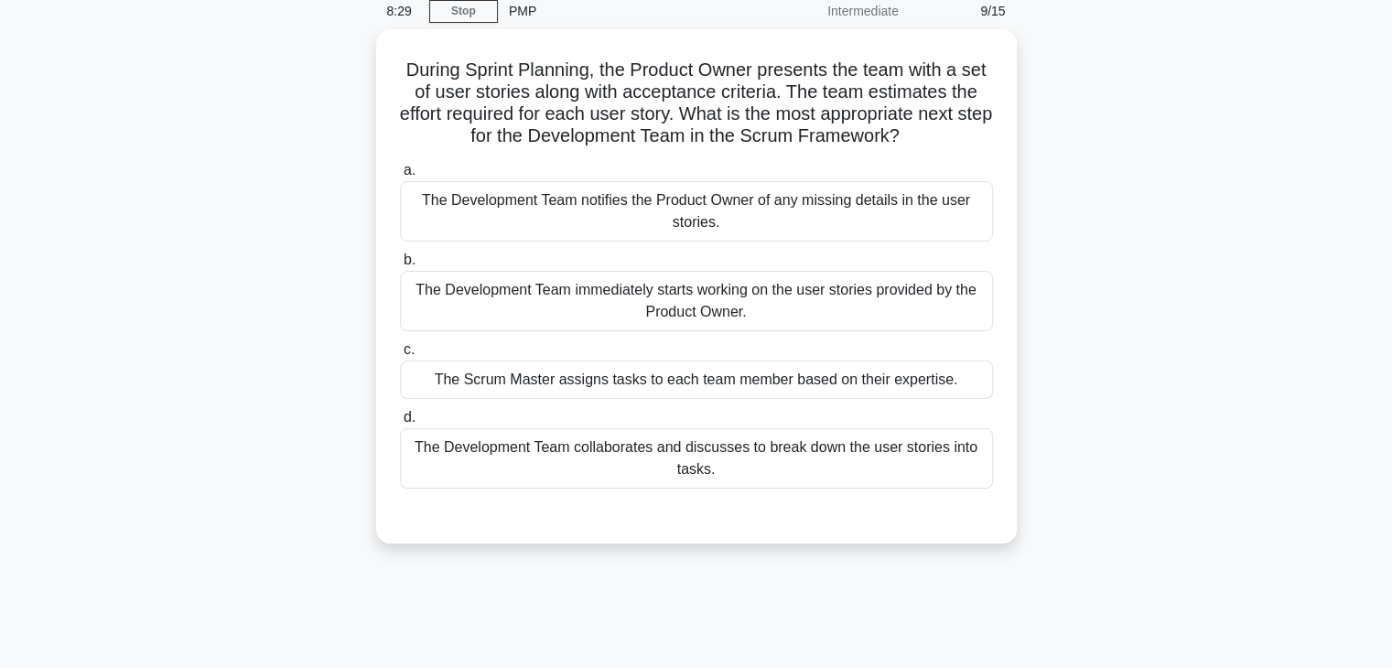
scroll to position [0, 0]
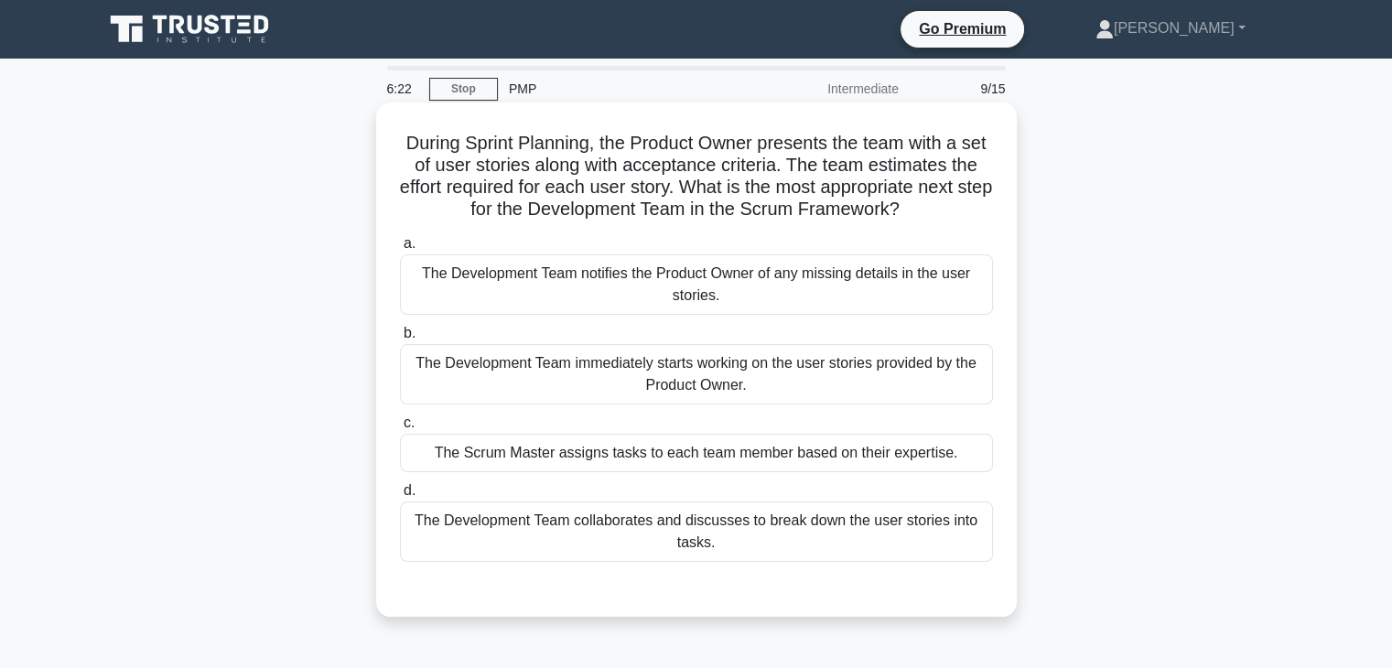
click at [795, 516] on div "The Development Team collaborates and discusses to break down the user stories …" at bounding box center [696, 531] width 593 height 60
click at [400, 497] on input "d. The Development Team collaborates and discusses to break down the user stori…" at bounding box center [400, 491] width 0 height 12
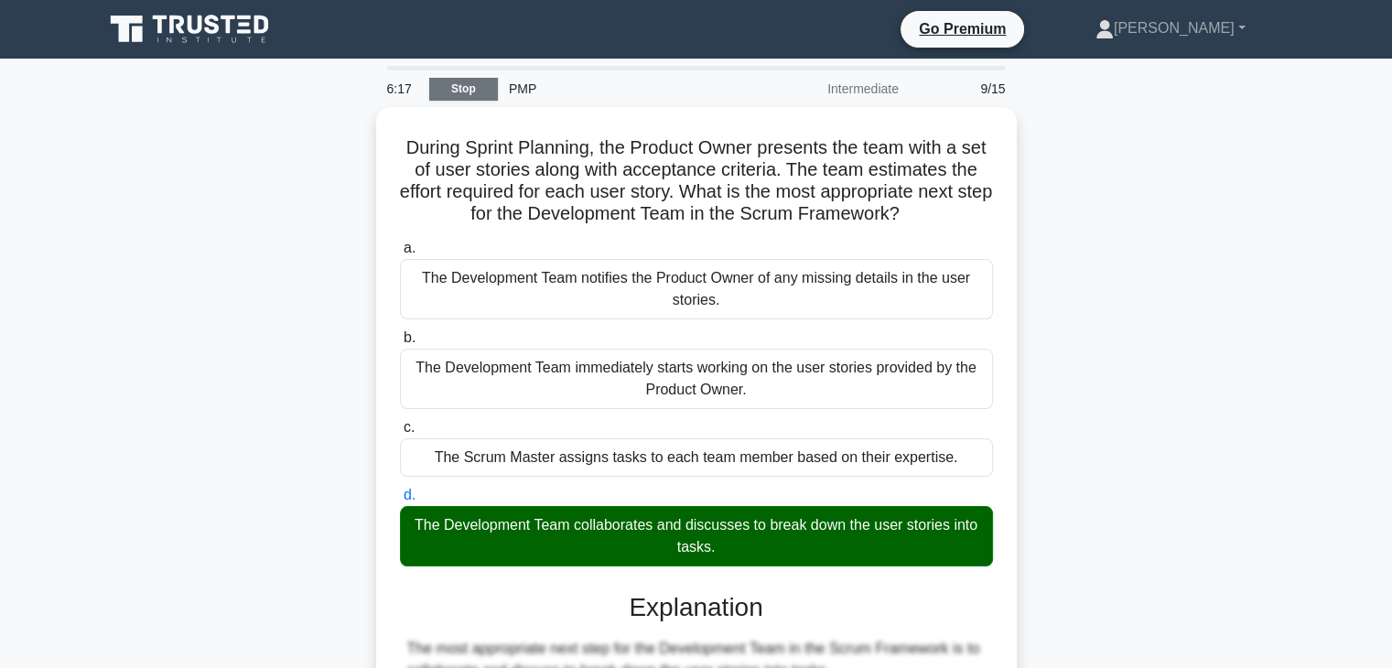
click at [465, 86] on link "Stop" at bounding box center [463, 89] width 69 height 23
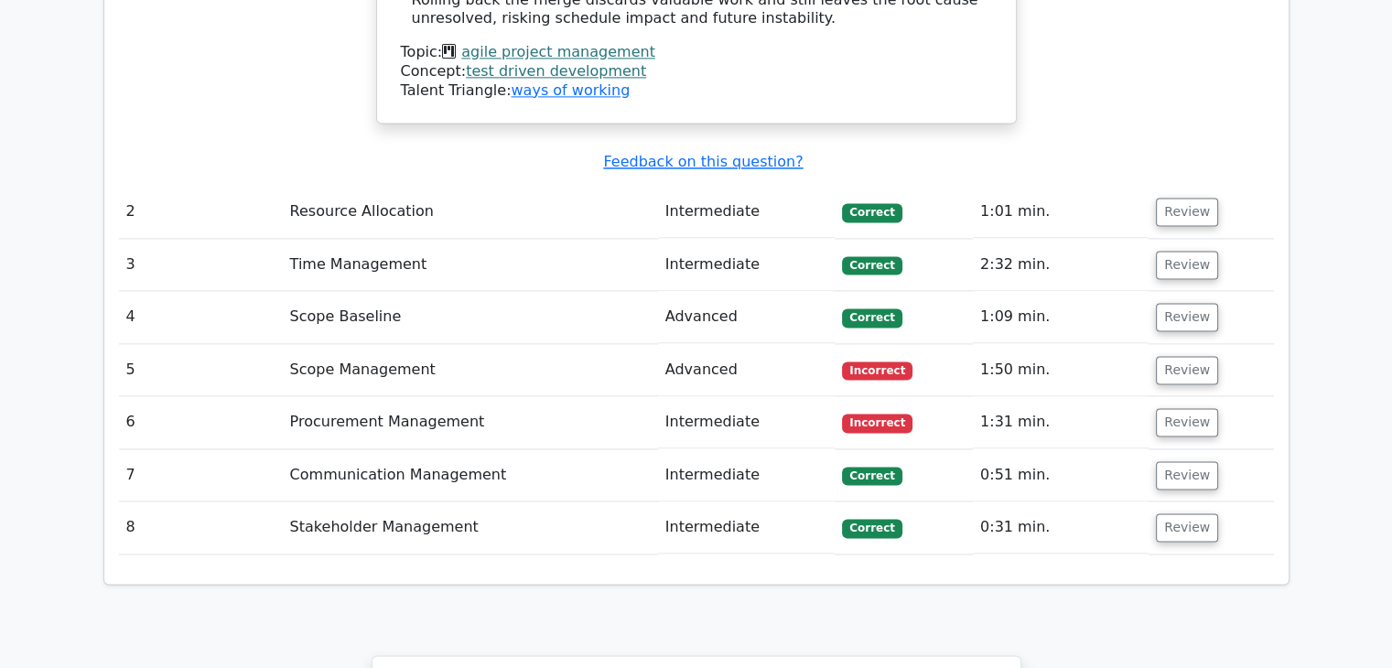
scroll to position [2592, 0]
